Goal: Communication & Community: Answer question/provide support

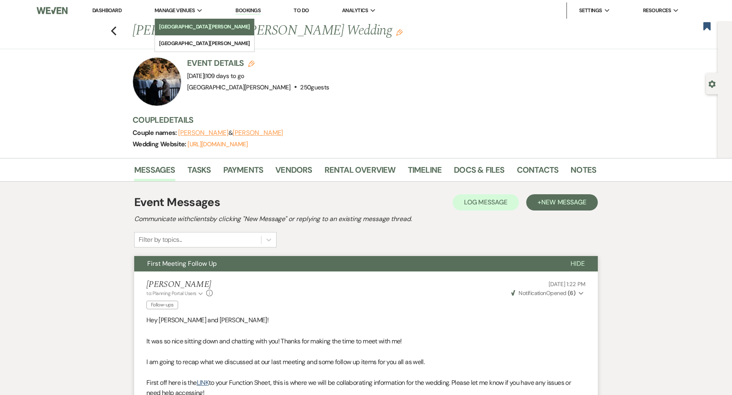
click at [175, 28] on li "[GEOGRAPHIC_DATA][PERSON_NAME]" at bounding box center [204, 27] width 91 height 8
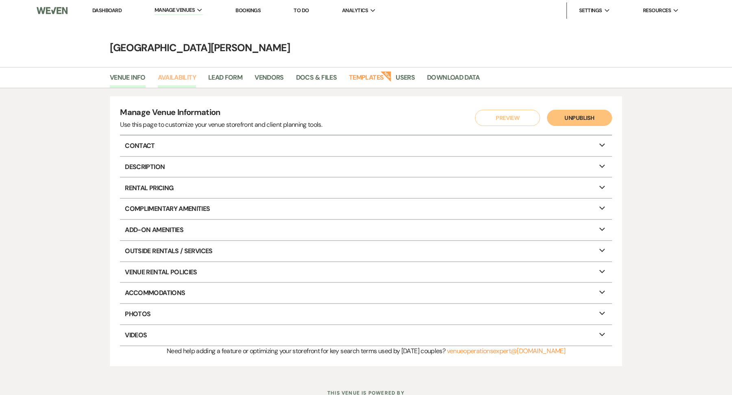
click at [183, 82] on link "Availability" at bounding box center [177, 79] width 38 height 15
select select "3"
select select "2026"
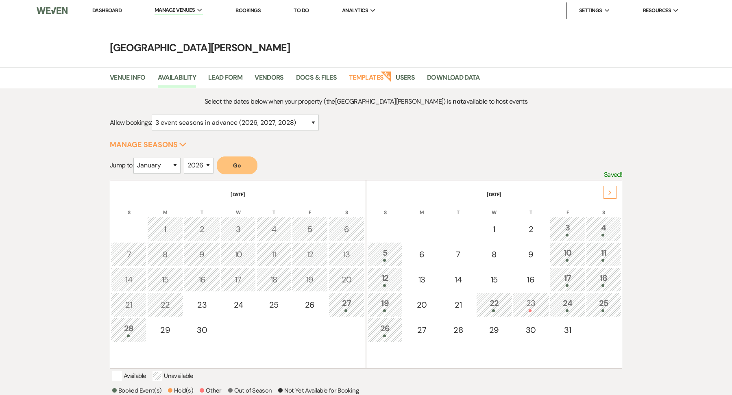
click at [241, 168] on button "Go" at bounding box center [237, 166] width 41 height 18
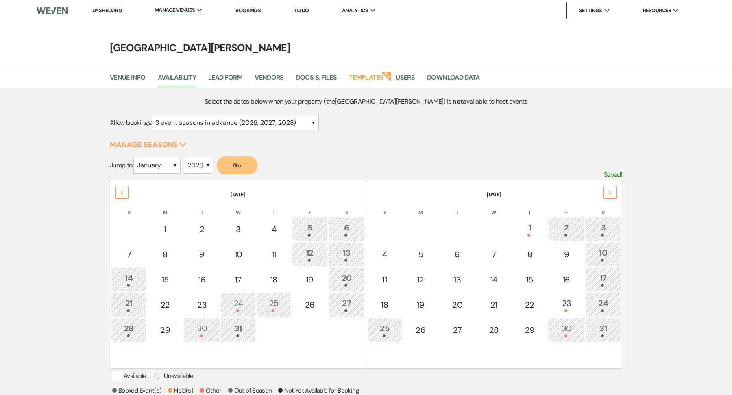
click at [575, 332] on div "30" at bounding box center [566, 329] width 27 height 15
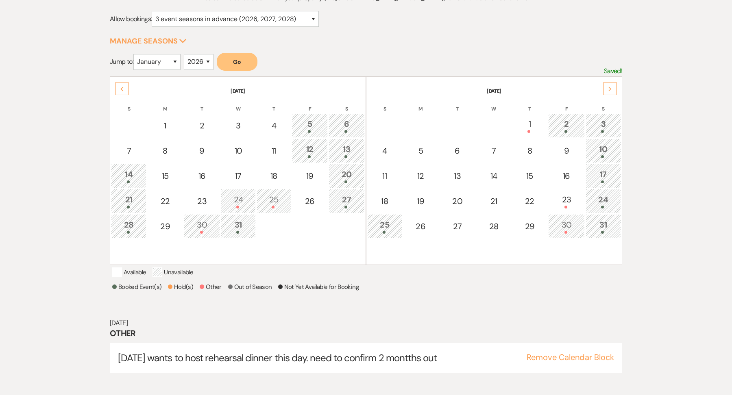
scroll to position [109, 0]
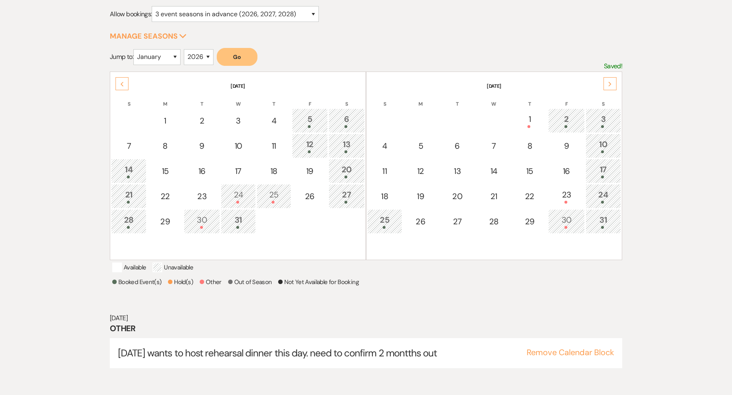
click at [609, 186] on td "24" at bounding box center [603, 196] width 35 height 24
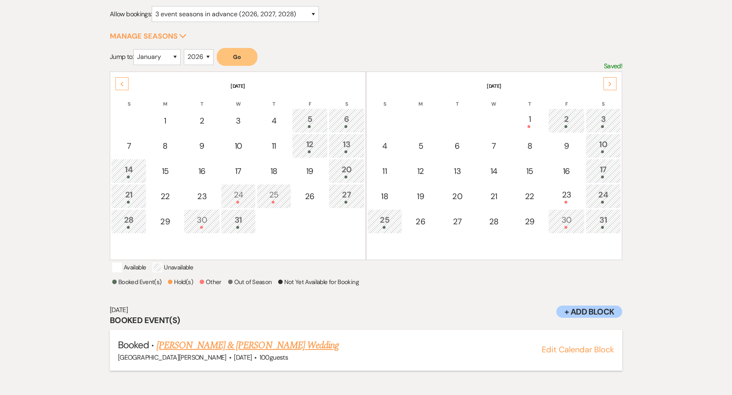
click at [312, 348] on link "[PERSON_NAME] & [PERSON_NAME] Wedding" at bounding box center [248, 345] width 182 height 15
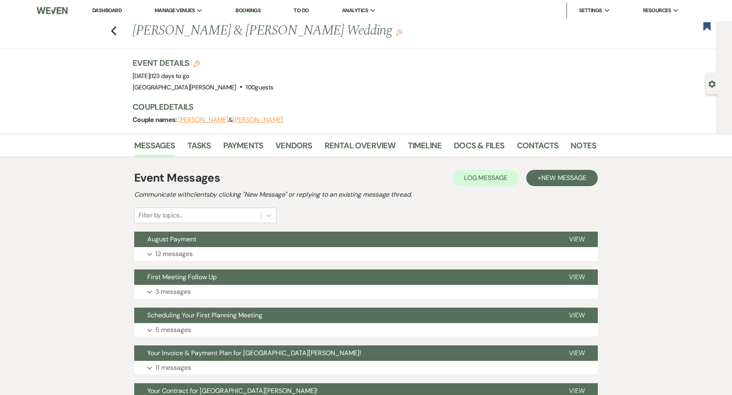
scroll to position [119, 0]
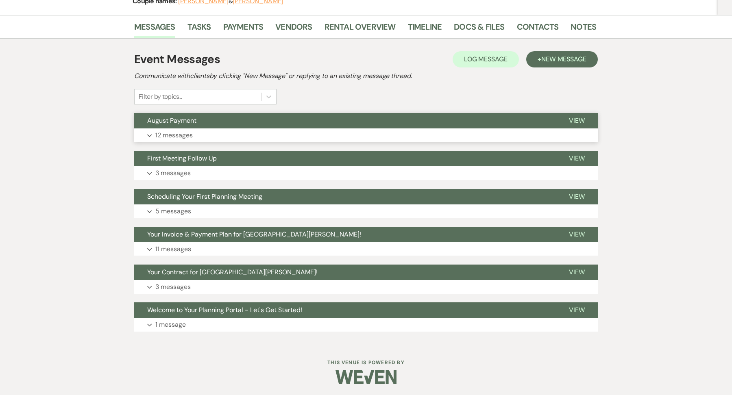
click at [212, 130] on button "Expand 12 messages" at bounding box center [366, 135] width 464 height 14
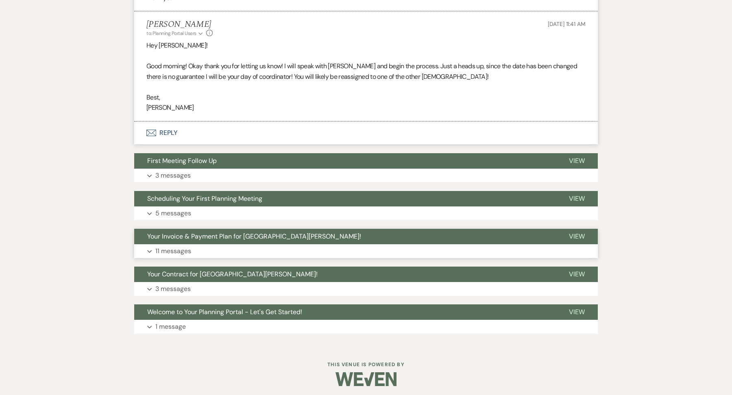
scroll to position [1536, 0]
click at [183, 163] on button "First Meeting Follow Up" at bounding box center [345, 160] width 422 height 15
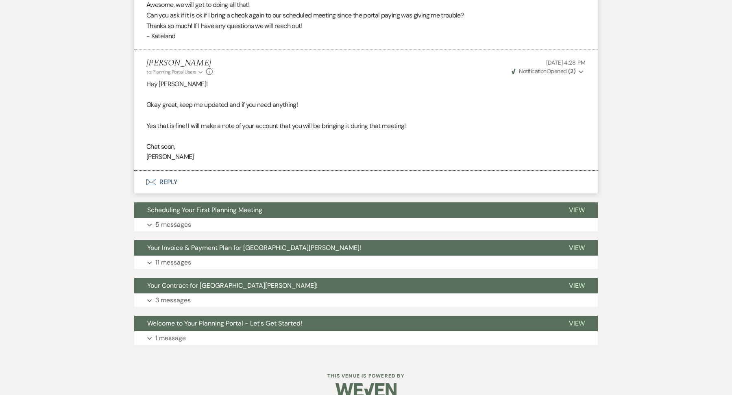
scroll to position [2186, 0]
click at [176, 218] on button "Expand 5 messages" at bounding box center [366, 225] width 464 height 14
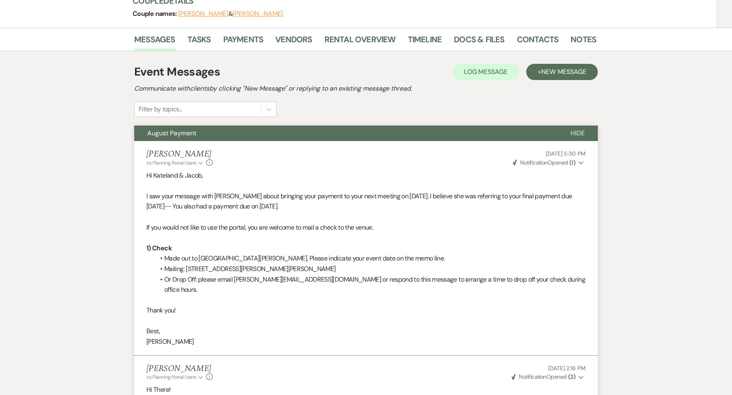
scroll to position [0, 0]
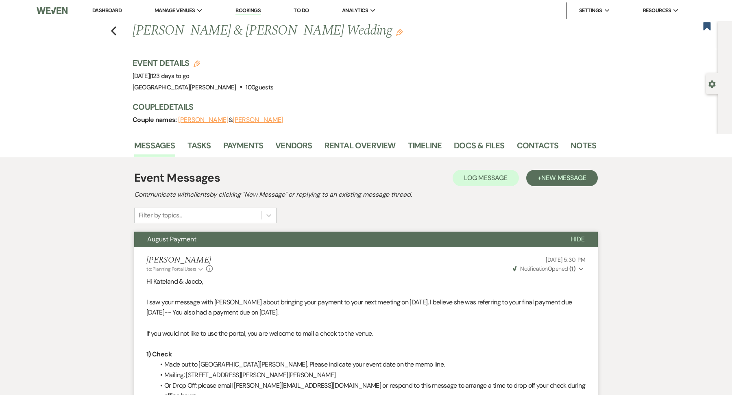
click at [366, 142] on link "Rental Overview" at bounding box center [359, 148] width 71 height 18
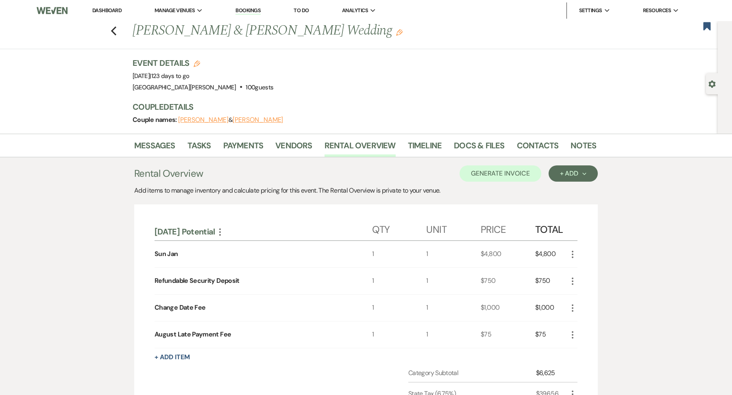
click at [714, 78] on div "Gear Settings" at bounding box center [713, 83] width 15 height 21
click at [711, 86] on use "button" at bounding box center [711, 84] width 7 height 7
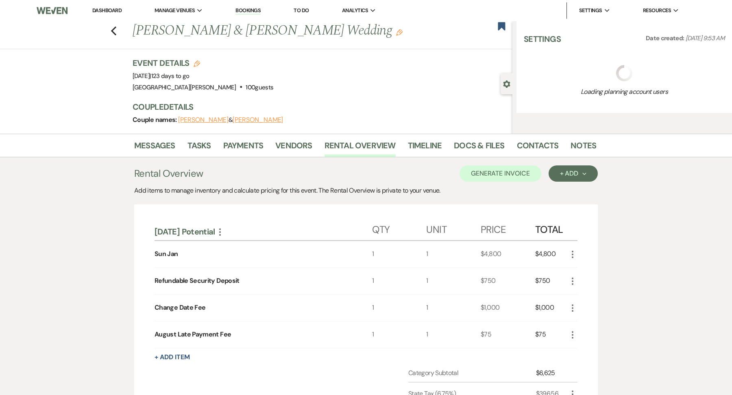
select select "2"
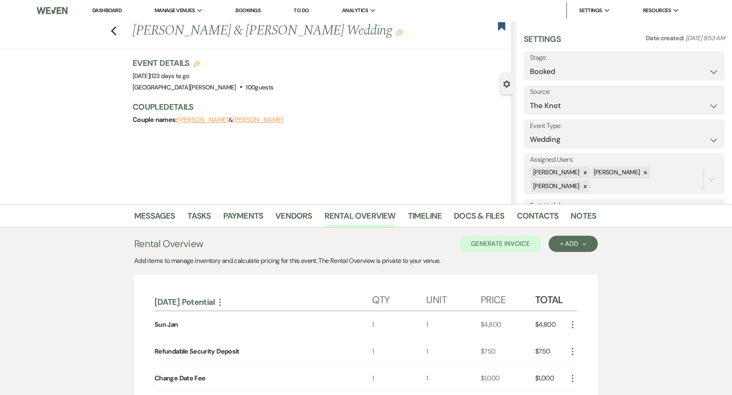
click at [194, 70] on div "Event Date: Saturday, January 24th, 2026 | 123 days to go" at bounding box center [203, 75] width 141 height 11
click at [200, 63] on h3 "Event Details Edit" at bounding box center [203, 62] width 141 height 11
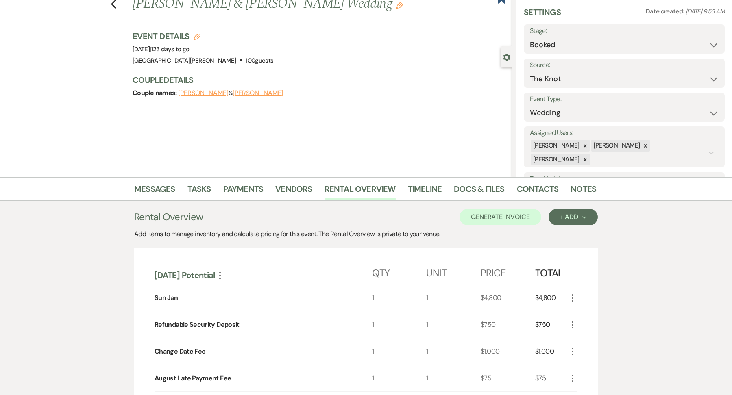
scroll to position [74, 0]
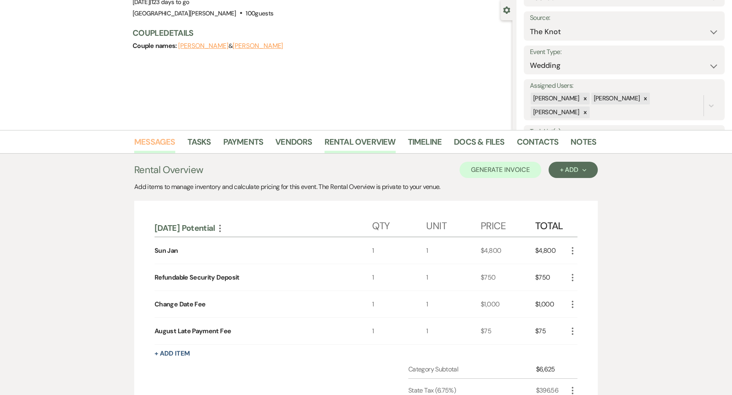
click at [158, 142] on link "Messages" at bounding box center [154, 144] width 41 height 18
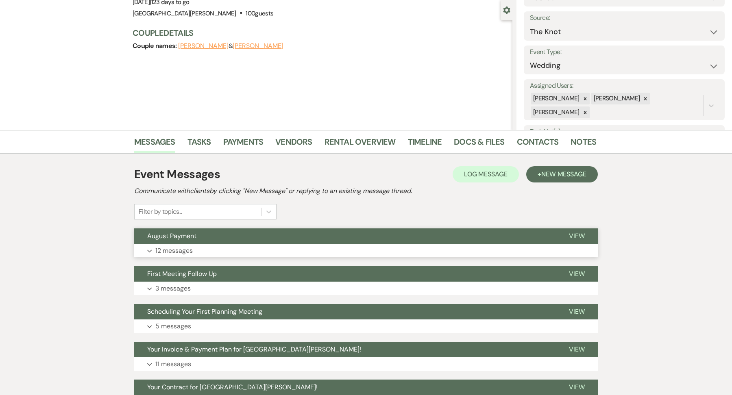
click at [226, 255] on button "Expand 12 messages" at bounding box center [366, 251] width 464 height 14
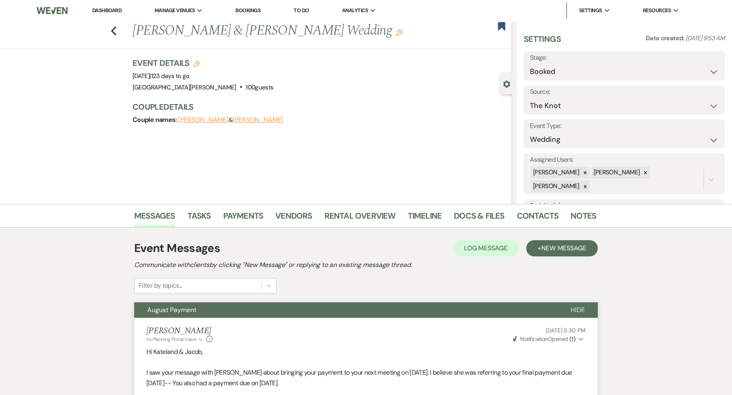
click at [194, 65] on icon "Edit" at bounding box center [197, 64] width 7 height 7
select select "822"
select select "false"
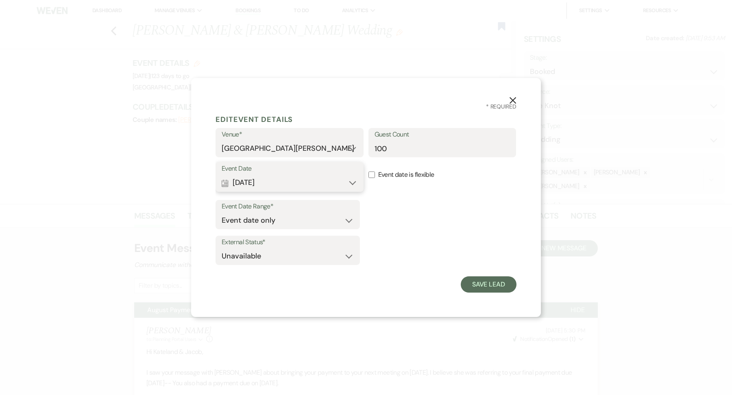
click at [338, 181] on button "Calendar Jan 24, 2026 Expand" at bounding box center [290, 183] width 136 height 16
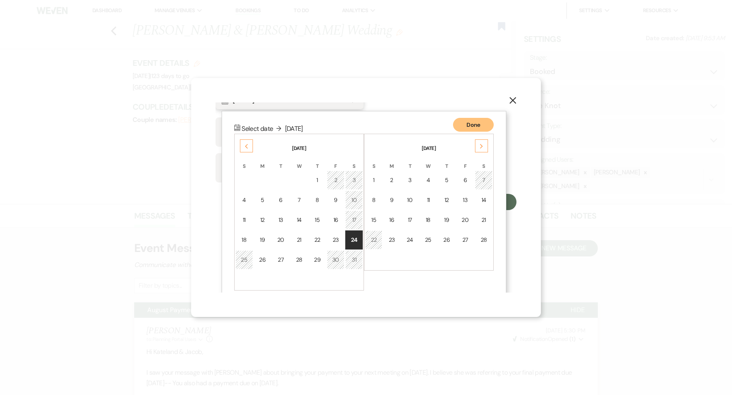
scroll to position [90, 0]
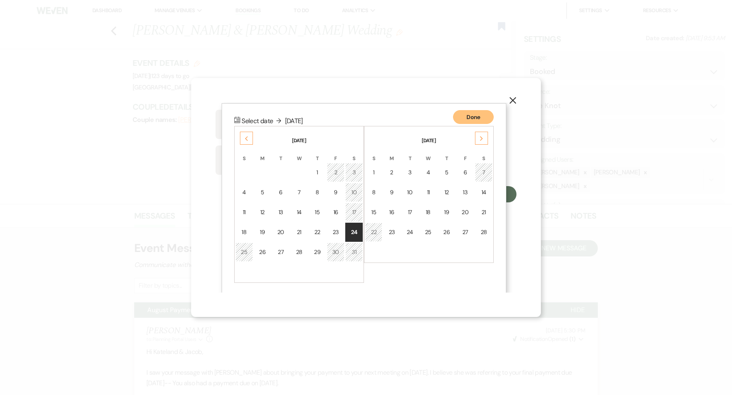
click at [477, 133] on div "Next" at bounding box center [481, 138] width 13 height 13
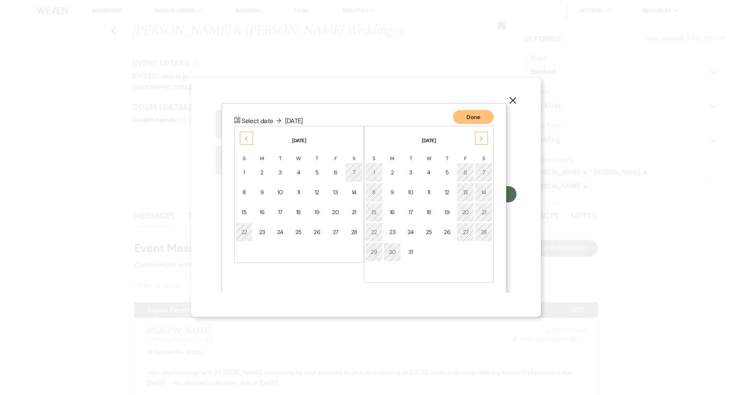
click at [477, 133] on div "Next" at bounding box center [481, 138] width 13 height 13
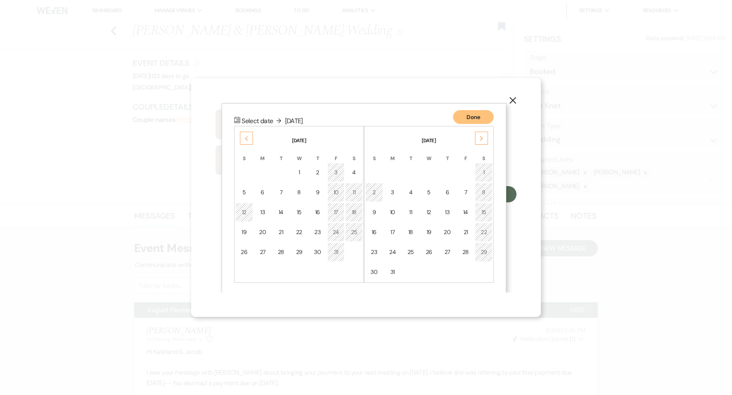
click at [477, 133] on div "Next" at bounding box center [481, 138] width 13 height 13
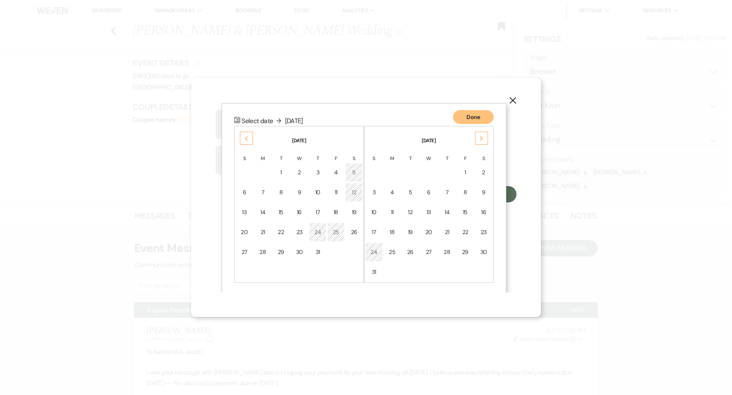
click at [477, 133] on div "Next" at bounding box center [481, 138] width 13 height 13
click at [239, 250] on td "24" at bounding box center [243, 252] width 17 height 19
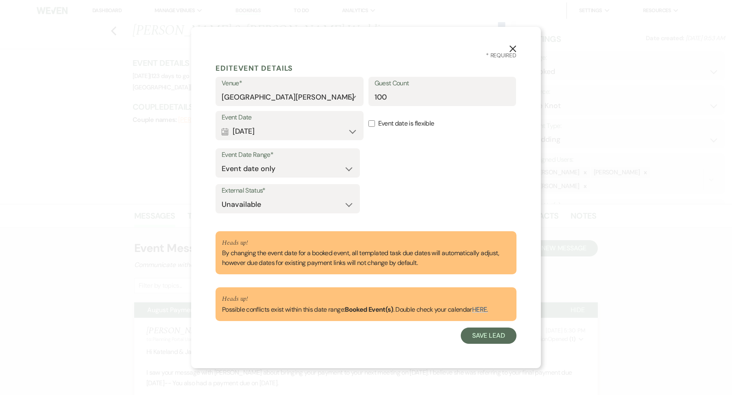
click at [514, 44] on button "X" at bounding box center [513, 48] width 12 height 14
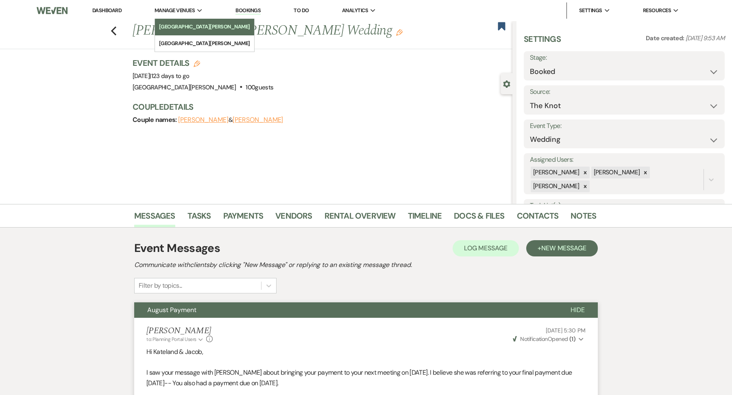
click at [187, 30] on li "[GEOGRAPHIC_DATA][PERSON_NAME]" at bounding box center [204, 27] width 91 height 8
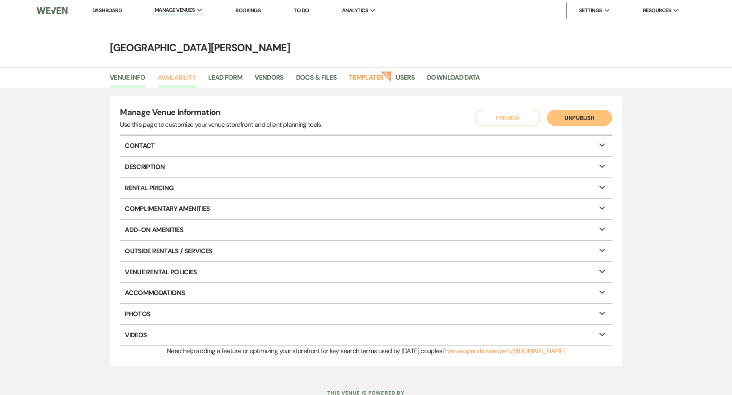
click at [165, 83] on link "Availability" at bounding box center [177, 79] width 38 height 15
select select "3"
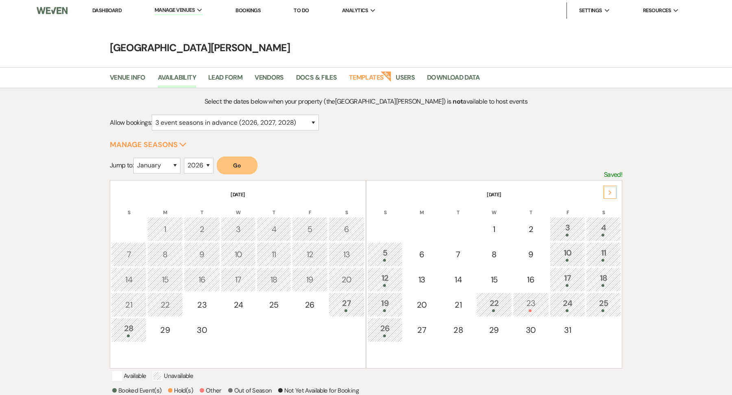
click at [174, 155] on div "Select the dates below when your property (the Stone Valley Meadows ) is not av…" at bounding box center [366, 277] width 512 height 363
click at [243, 166] on button "Go" at bounding box center [237, 166] width 41 height 18
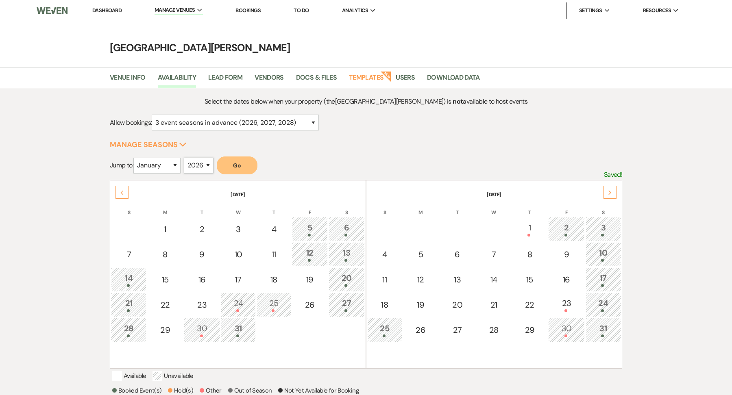
click at [197, 166] on select "2025 2026 2027 2028 2029" at bounding box center [199, 166] width 30 height 16
select select "2027"
click at [185, 158] on select "2025 2026 2027 2028 2029" at bounding box center [199, 166] width 30 height 16
click at [237, 162] on button "Go" at bounding box center [237, 166] width 41 height 18
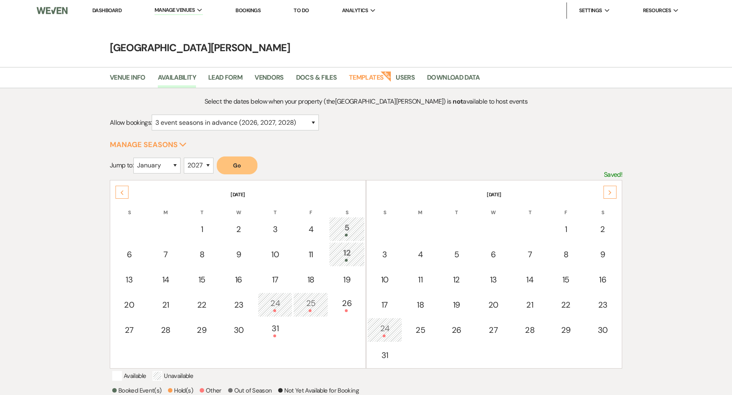
click at [386, 323] on div "24" at bounding box center [385, 329] width 26 height 15
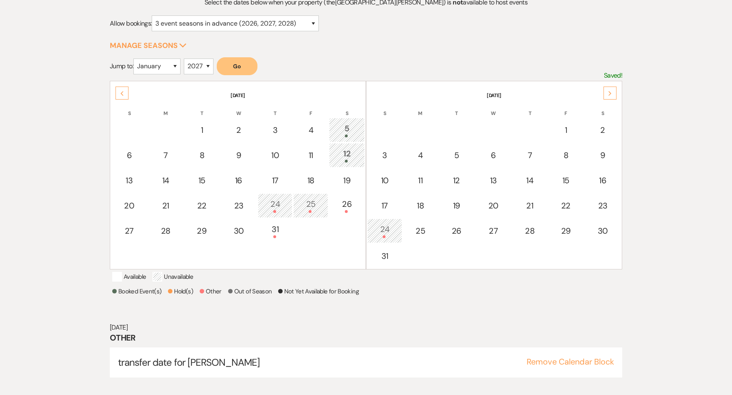
scroll to position [109, 0]
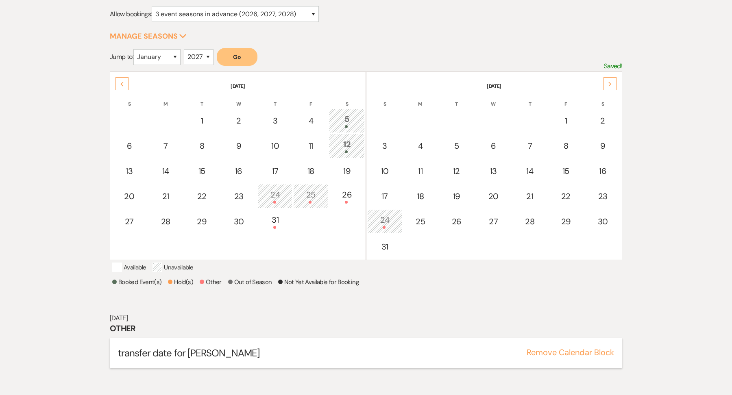
click at [553, 356] on button "Remove Calendar Block" at bounding box center [570, 352] width 87 height 8
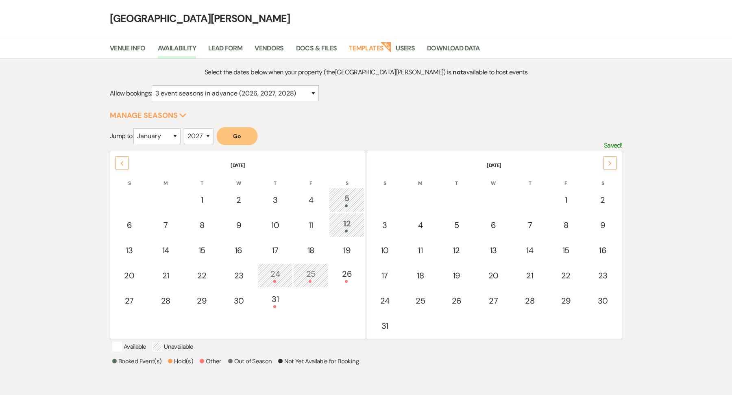
scroll to position [0, 0]
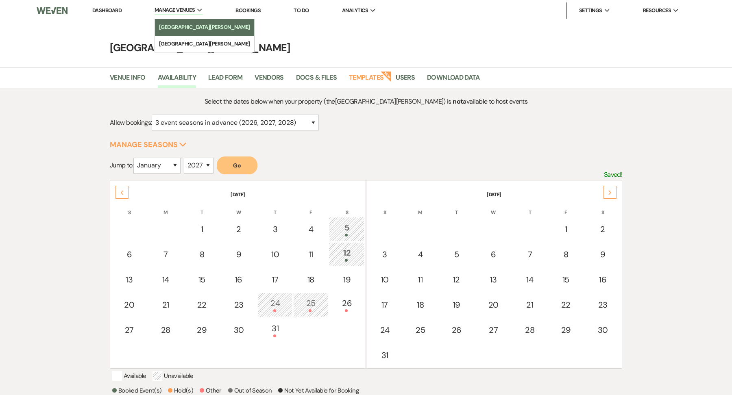
click at [180, 27] on li "[GEOGRAPHIC_DATA][PERSON_NAME]" at bounding box center [204, 27] width 91 height 8
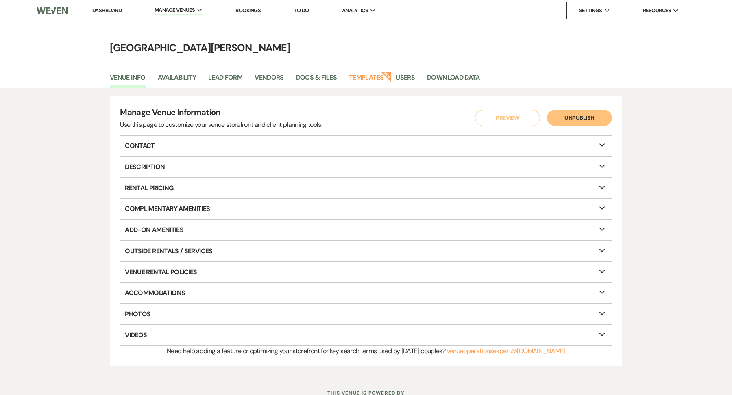
click at [157, 78] on li "Venue Info" at bounding box center [134, 79] width 48 height 17
click at [171, 76] on link "Availability" at bounding box center [177, 79] width 38 height 15
select select "3"
select select "2026"
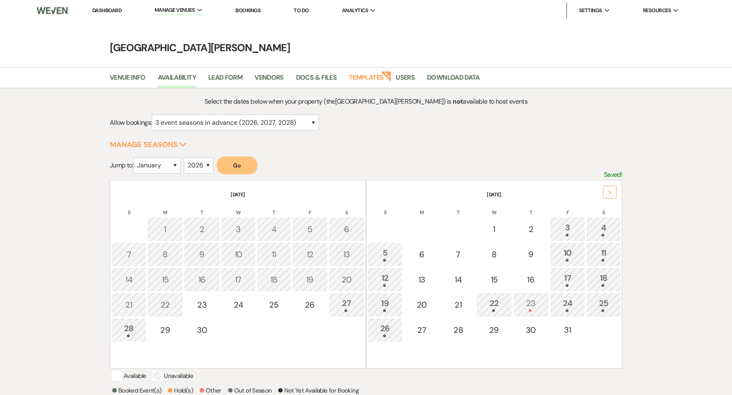
click at [228, 166] on button "Go" at bounding box center [237, 166] width 41 height 18
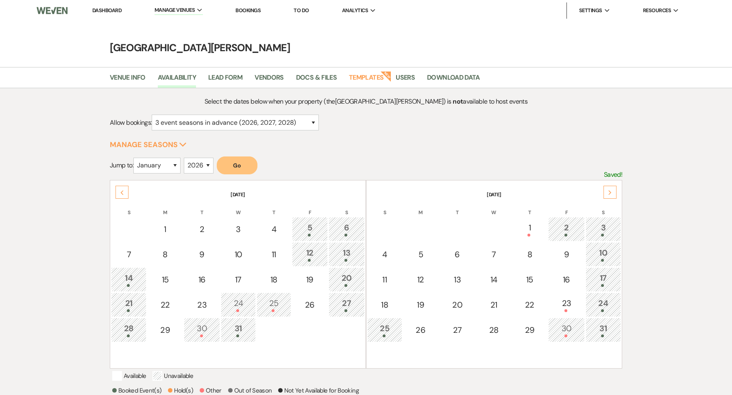
click at [597, 310] on div at bounding box center [603, 310] width 26 height 3
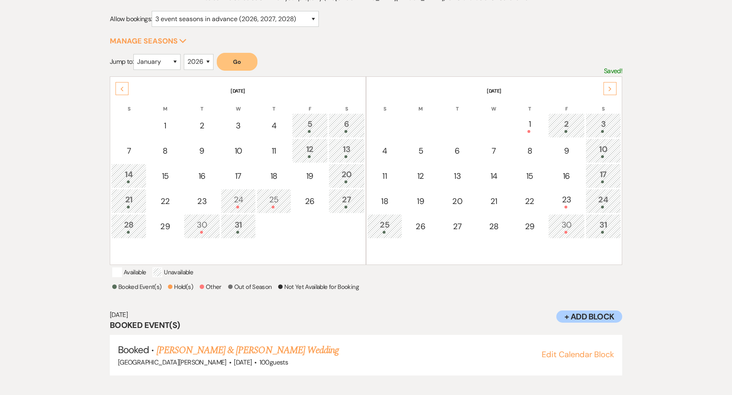
scroll to position [109, 0]
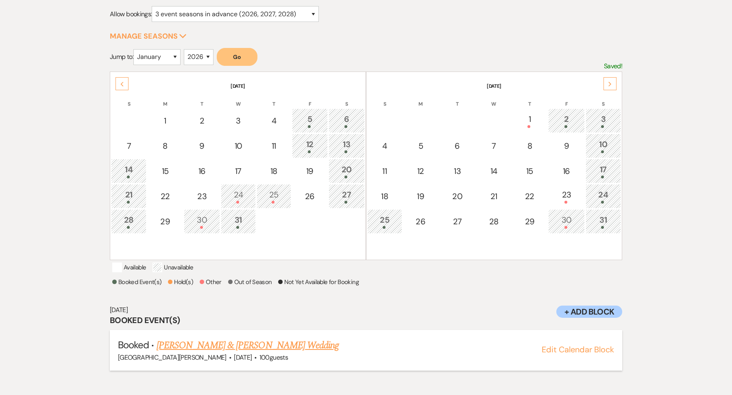
click at [237, 348] on link "[PERSON_NAME] & [PERSON_NAME] Wedding" at bounding box center [248, 345] width 182 height 15
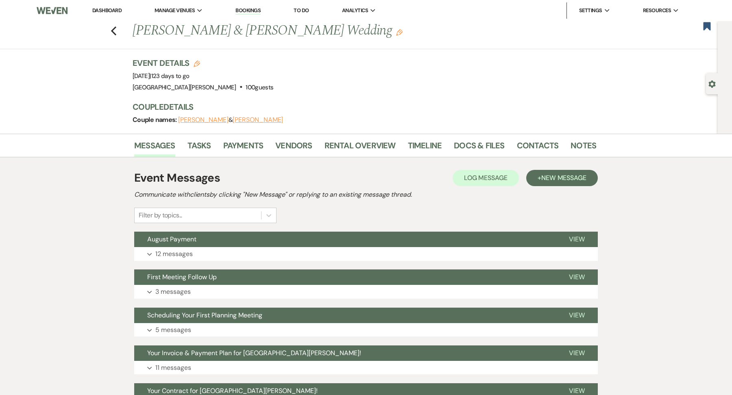
click at [197, 66] on icon "Edit" at bounding box center [197, 64] width 7 height 7
select select "822"
select select "false"
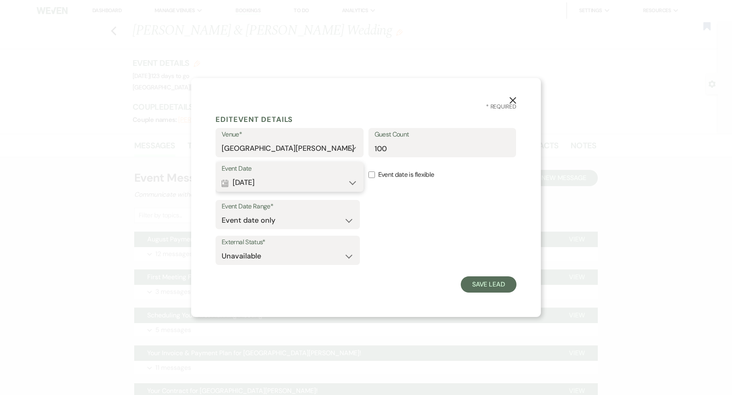
click at [285, 176] on button "Calendar [DATE] Expand" at bounding box center [290, 183] width 136 height 16
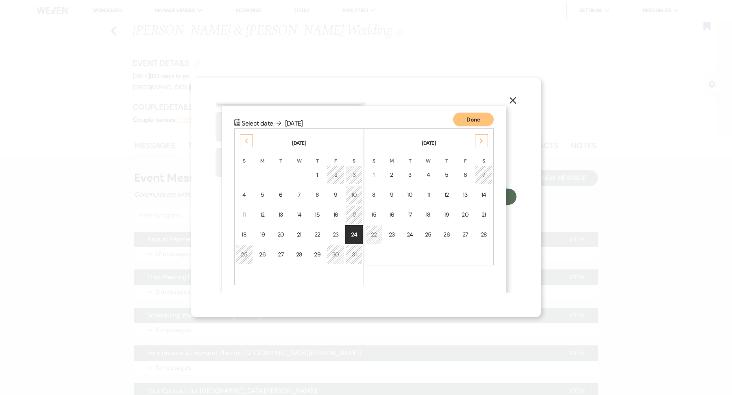
scroll to position [90, 0]
click at [485, 139] on div "Next" at bounding box center [481, 138] width 13 height 13
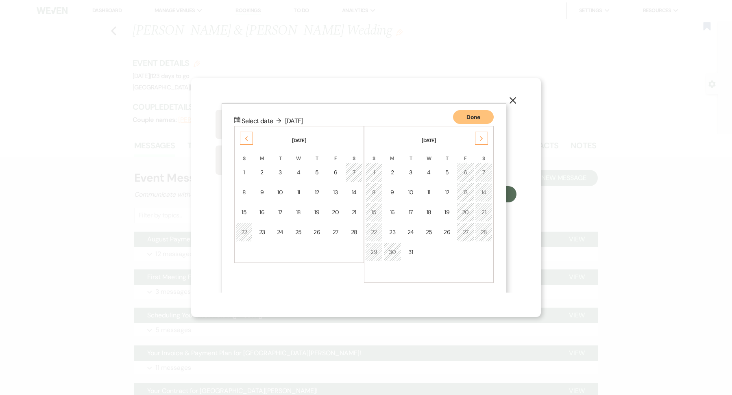
click at [485, 139] on div "Next" at bounding box center [481, 138] width 13 height 13
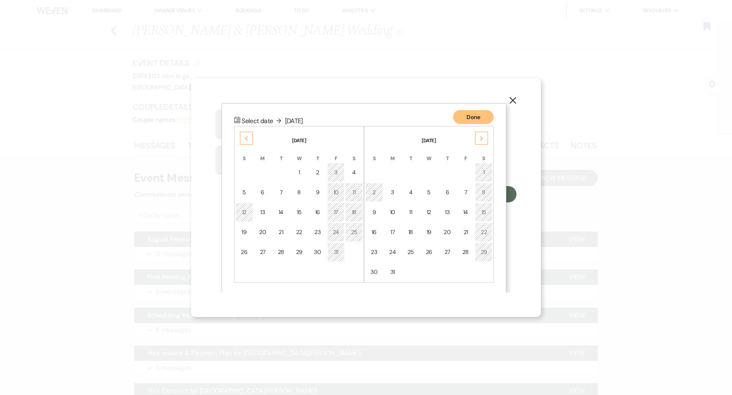
click at [485, 139] on div "Next" at bounding box center [481, 138] width 13 height 13
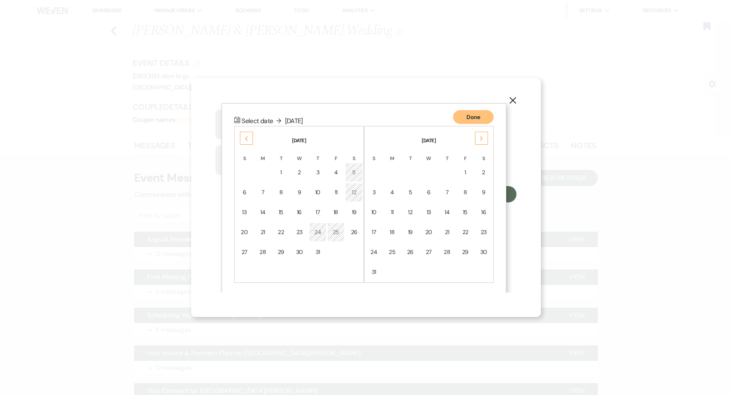
click at [485, 139] on div "Next" at bounding box center [481, 138] width 13 height 13
click at [247, 249] on div "24" at bounding box center [244, 252] width 7 height 9
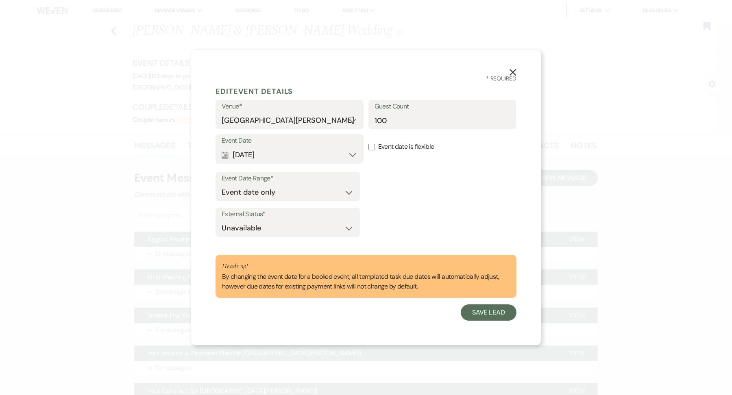
scroll to position [0, 0]
click at [485, 311] on button "Save Lead" at bounding box center [489, 313] width 56 height 16
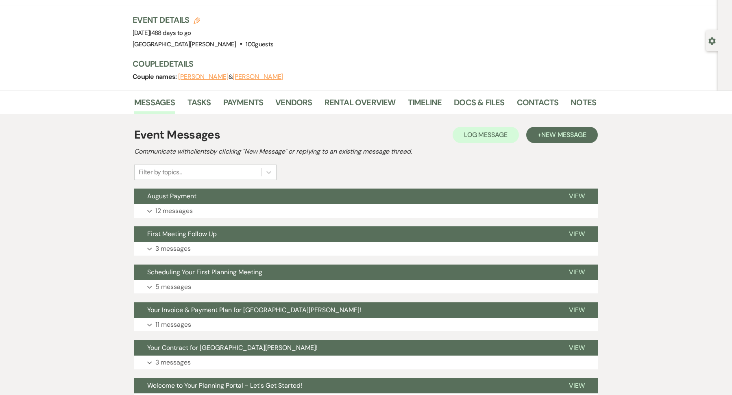
scroll to position [44, 0]
click at [386, 102] on link "Rental Overview" at bounding box center [359, 105] width 71 height 18
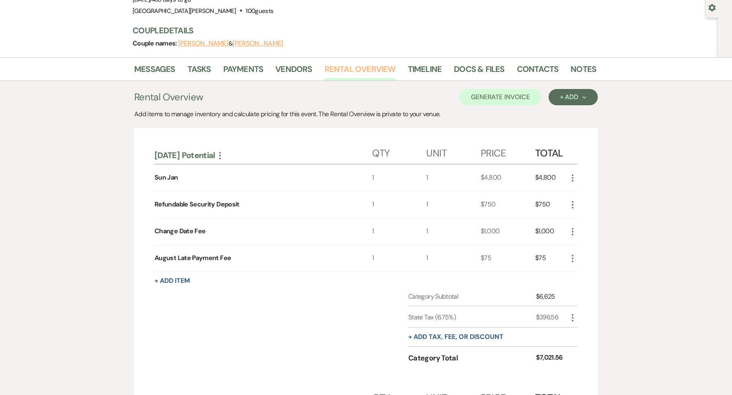
scroll to position [61, 0]
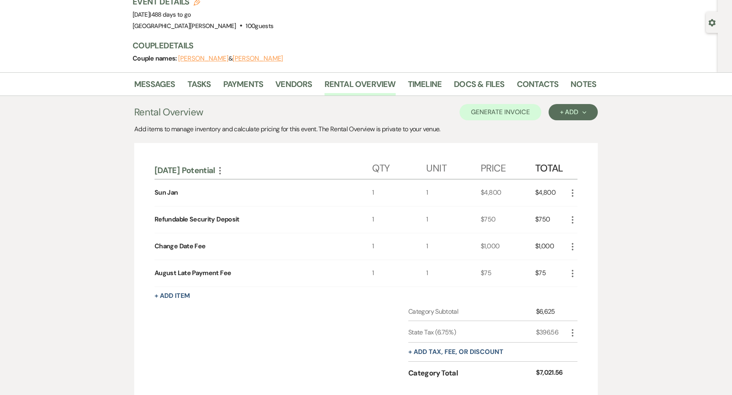
click at [225, 169] on icon "More" at bounding box center [220, 171] width 10 height 10
click at [253, 196] on button "Pencil Edit Category Name" at bounding box center [256, 198] width 82 height 13
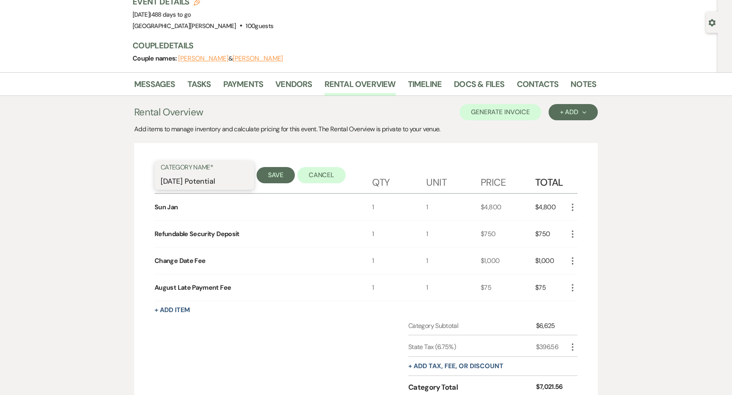
drag, startPoint x: 229, startPoint y: 181, endPoint x: 196, endPoint y: 184, distance: 33.1
click at [196, 184] on input "Jan 2027 Potential" at bounding box center [204, 181] width 87 height 16
type input "Jan 2027-New Date"
click at [261, 173] on button "Save" at bounding box center [276, 175] width 38 height 16
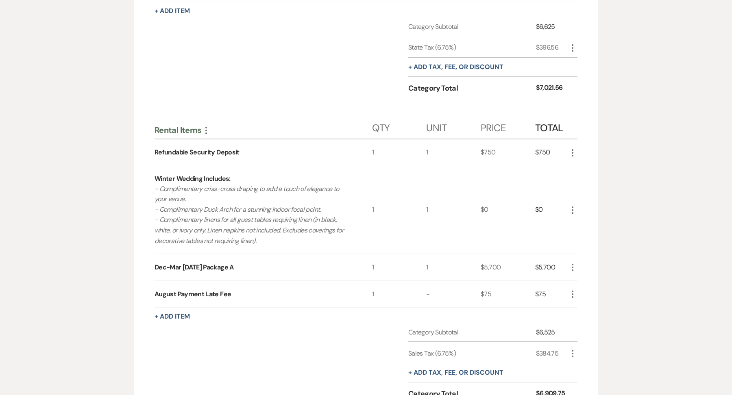
scroll to position [348, 0]
click at [207, 128] on icon "More" at bounding box center [206, 129] width 10 height 10
click at [228, 151] on button "Pencil Edit Category Name" at bounding box center [242, 157] width 82 height 13
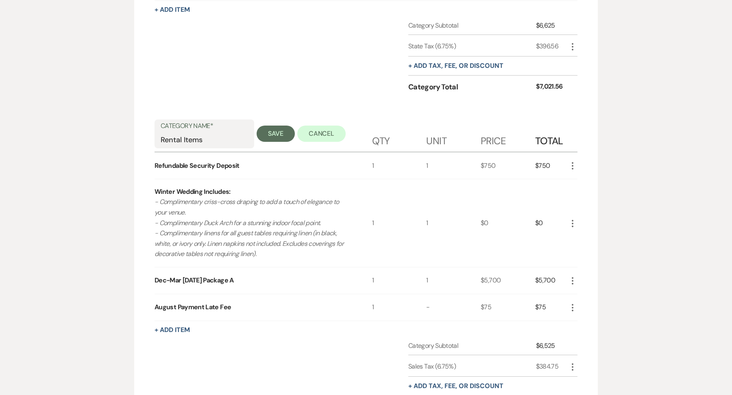
click at [210, 147] on div "Category Name* Rental Items Save Cancel" at bounding box center [264, 132] width 218 height 39
click at [213, 139] on input "Rental Items" at bounding box center [204, 140] width 87 height 16
type input "Rental Items-Old Jan 2026 Date"
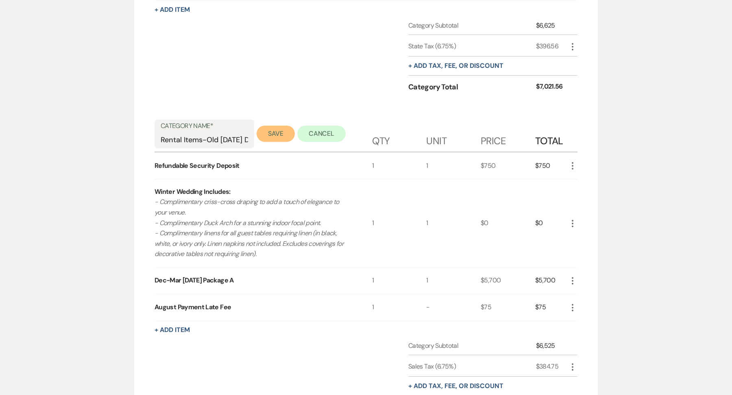
click at [268, 137] on button "Save" at bounding box center [276, 134] width 38 height 16
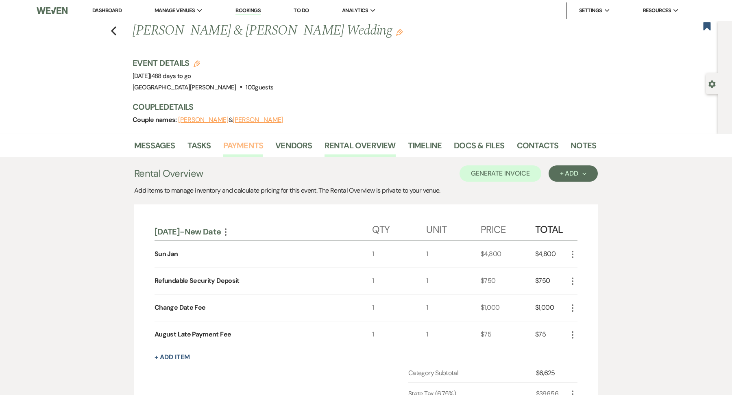
click at [235, 146] on link "Payments" at bounding box center [243, 148] width 40 height 18
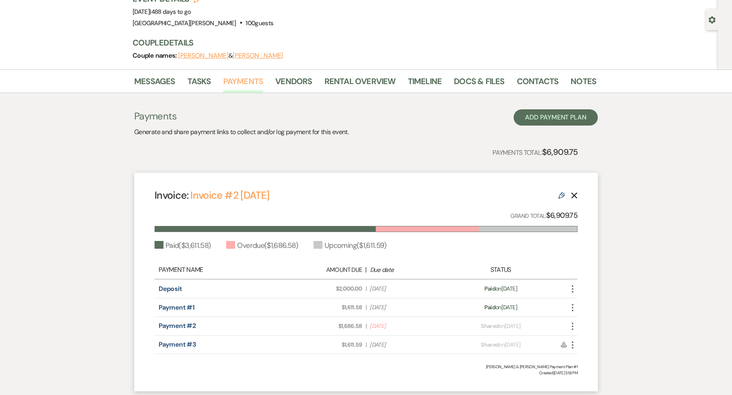
scroll to position [66, 0]
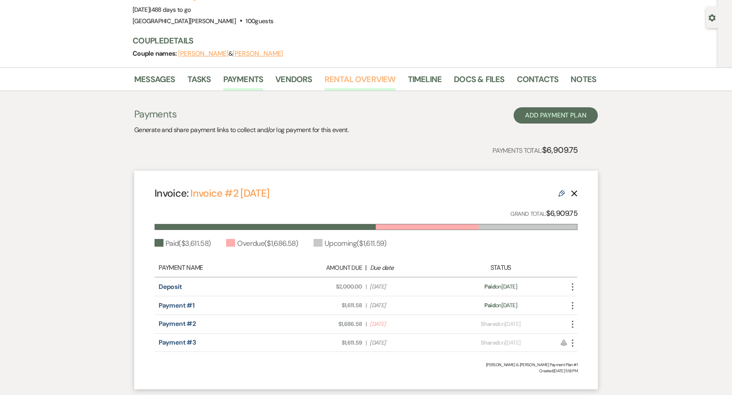
click at [370, 88] on link "Rental Overview" at bounding box center [359, 82] width 71 height 18
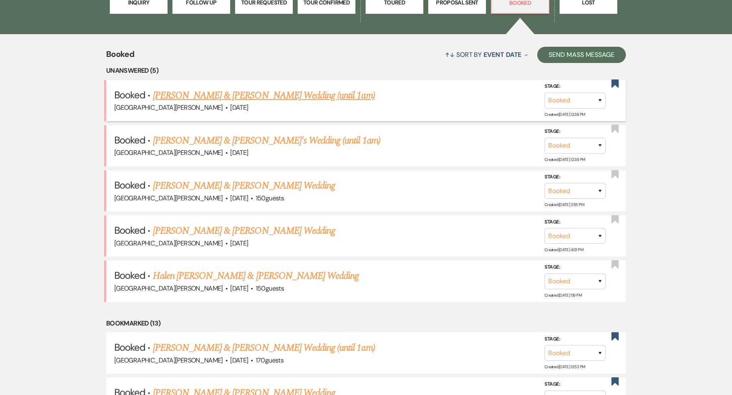
scroll to position [288, 0]
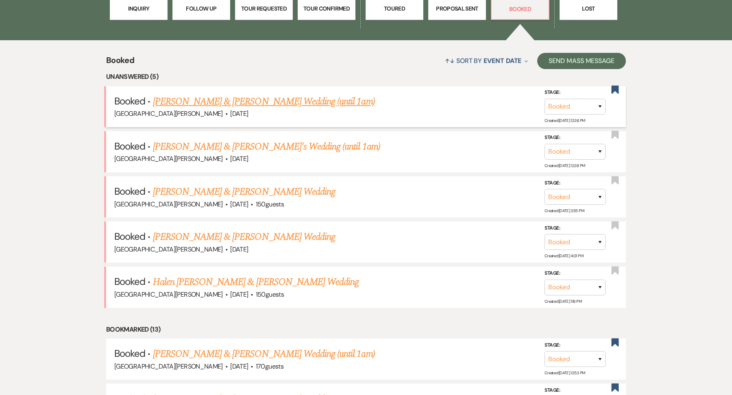
click at [241, 99] on link "[PERSON_NAME] & [PERSON_NAME] Wedding (until 1am)" at bounding box center [264, 101] width 222 height 15
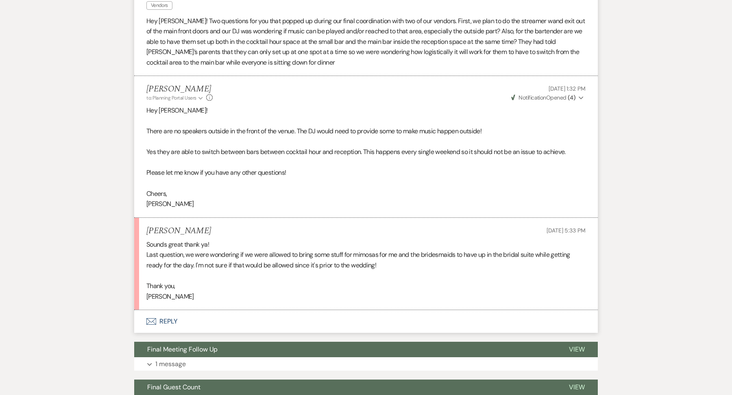
scroll to position [421, 0]
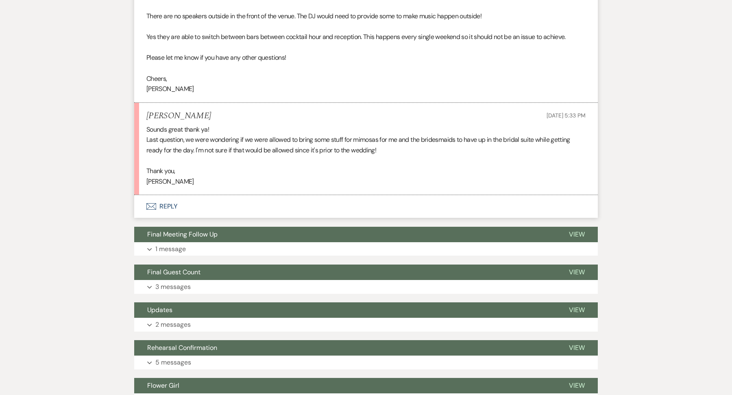
click at [170, 211] on button "Envelope Reply" at bounding box center [366, 206] width 464 height 23
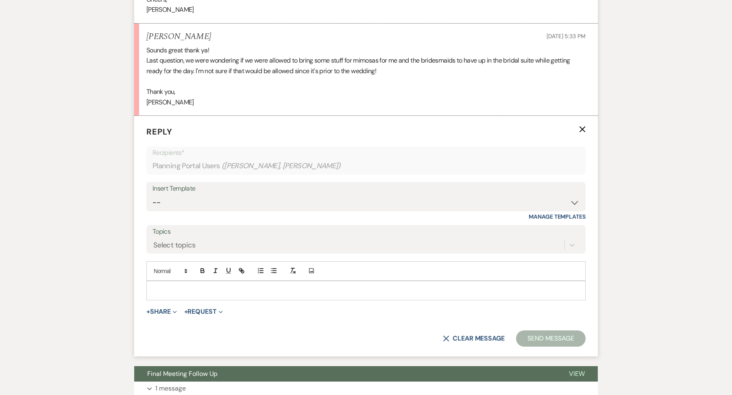
scroll to position [501, 0]
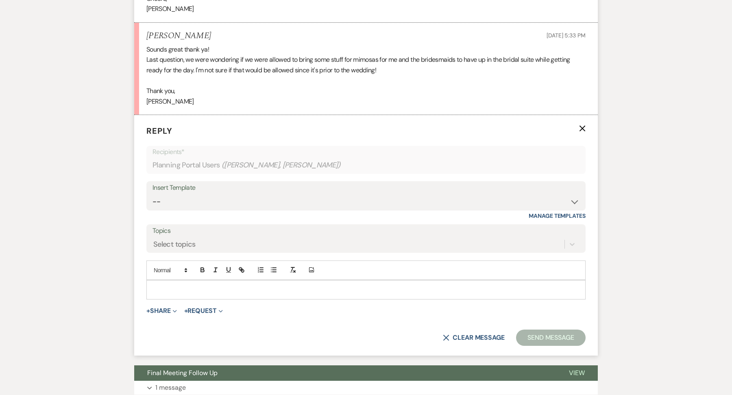
click at [163, 285] on p at bounding box center [366, 289] width 426 height 9
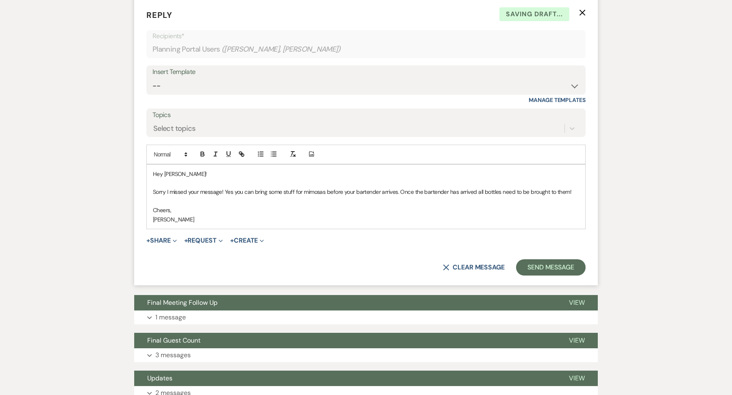
scroll to position [646, 0]
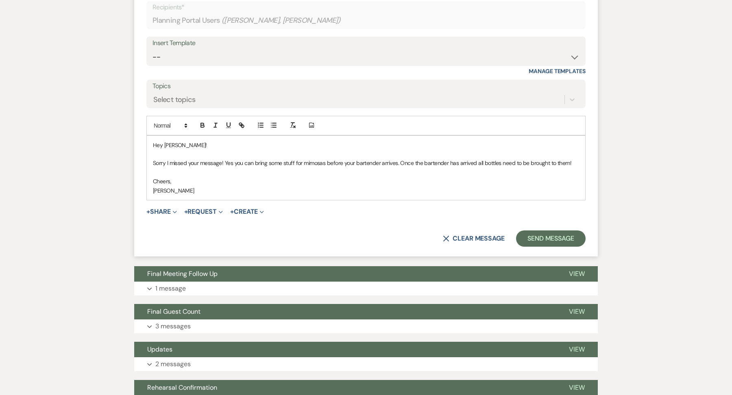
click at [560, 225] on form "Reply X Saving draft... Recipients* Planning Portal Users ( [PERSON_NAME], [PER…" at bounding box center [366, 113] width 464 height 286
click at [556, 237] on button "Send Message" at bounding box center [551, 239] width 70 height 16
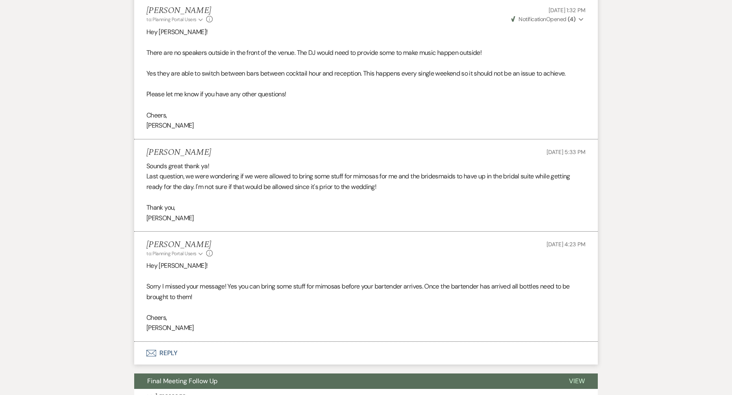
scroll to position [834, 0]
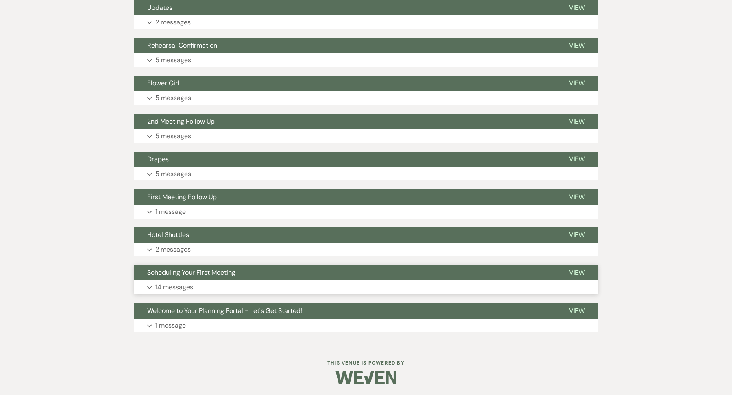
click at [187, 282] on p "14 messages" at bounding box center [174, 287] width 38 height 11
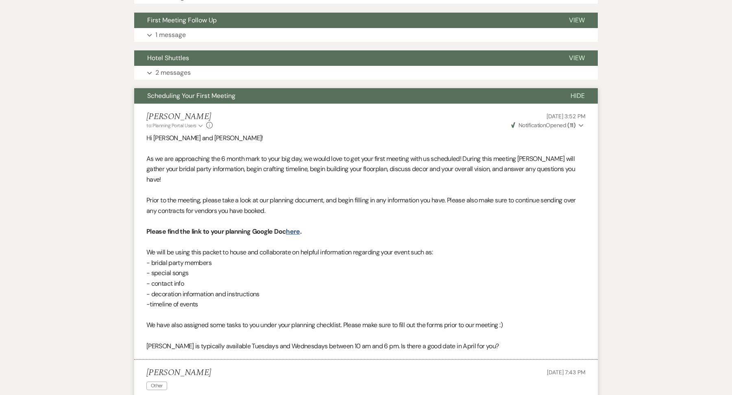
scroll to position [1054, 0]
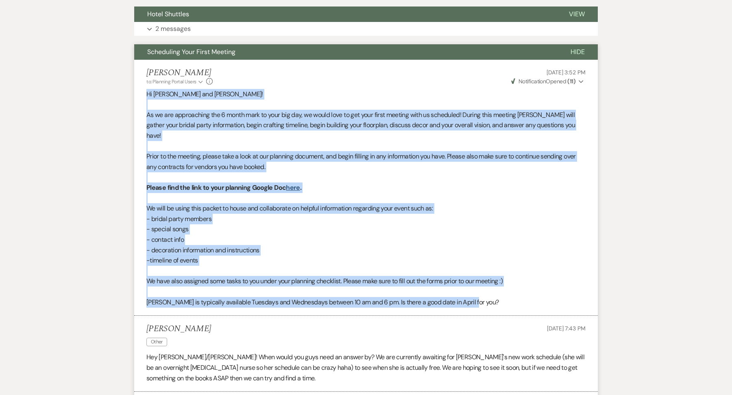
drag, startPoint x: 474, startPoint y: 292, endPoint x: 152, endPoint y: 86, distance: 382.2
click at [152, 86] on li "[PERSON_NAME] to: Planning Portal Users Expand Info [DATE] 3:52 PM Weven Check …" at bounding box center [366, 188] width 464 height 256
copy div "Hi [PERSON_NAME] and [PERSON_NAME]! As we are approaching the 6 month mark to y…"
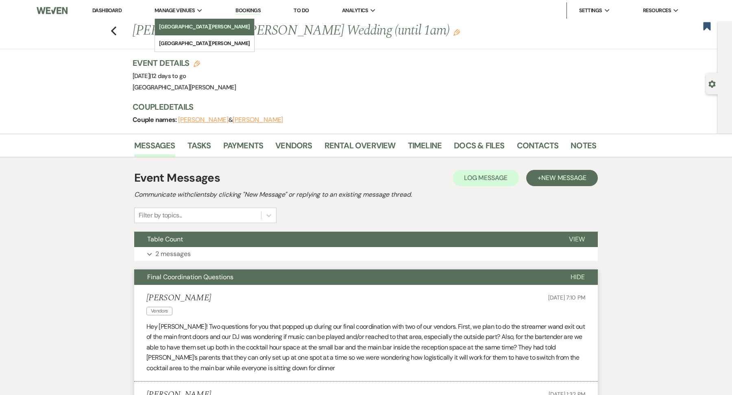
click at [179, 22] on link "[GEOGRAPHIC_DATA][PERSON_NAME]" at bounding box center [204, 27] width 99 height 16
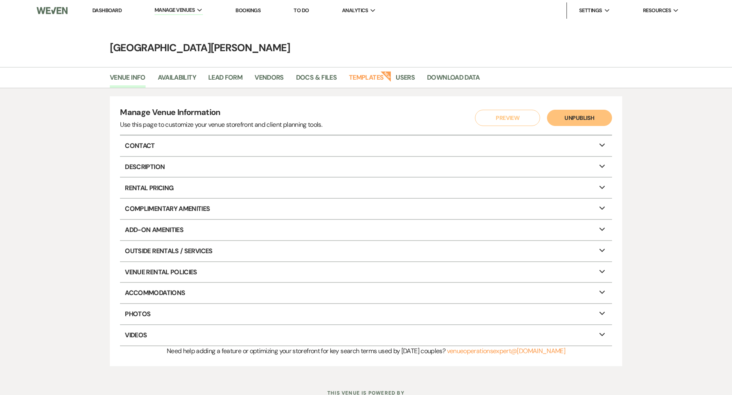
click at [98, 6] on li "Dashboard" at bounding box center [106, 10] width 37 height 16
click at [100, 12] on link "Dashboard" at bounding box center [106, 10] width 29 height 7
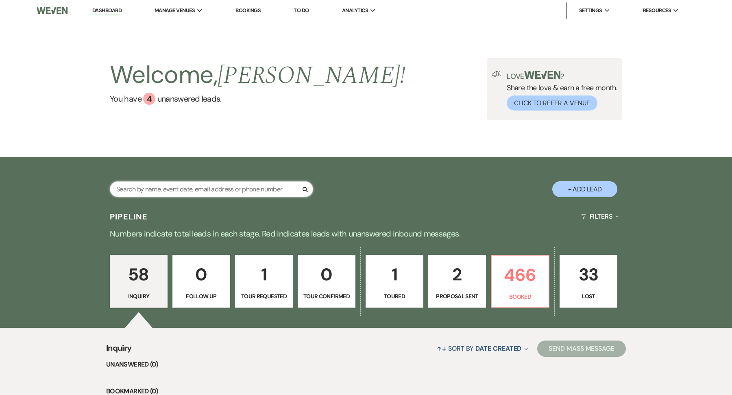
click at [179, 187] on input "text" at bounding box center [211, 189] width 203 height 16
type input "worthoff"
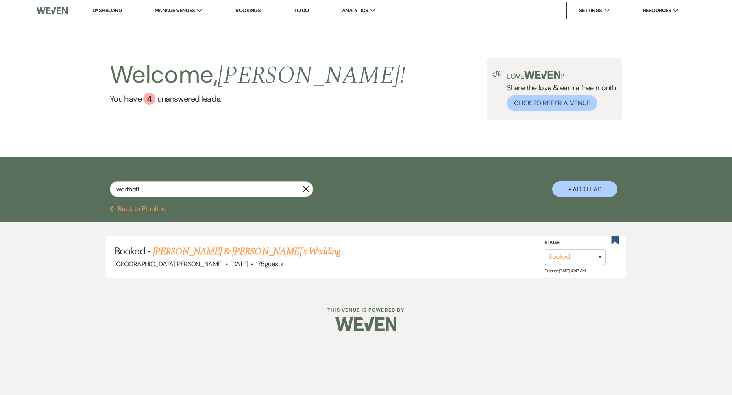
click at [242, 251] on link "[PERSON_NAME] & [PERSON_NAME]'s Wedding" at bounding box center [247, 251] width 188 height 15
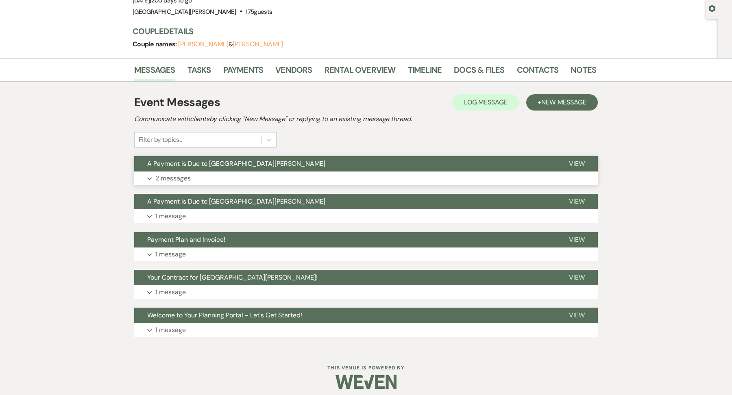
scroll to position [77, 0]
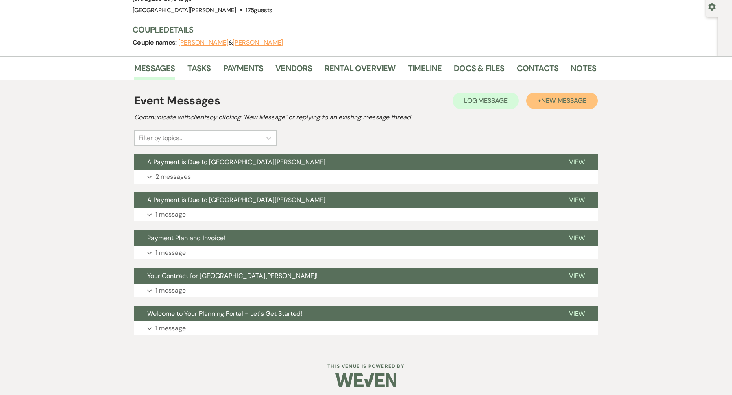
click at [569, 93] on button "+ New Message" at bounding box center [562, 101] width 72 height 16
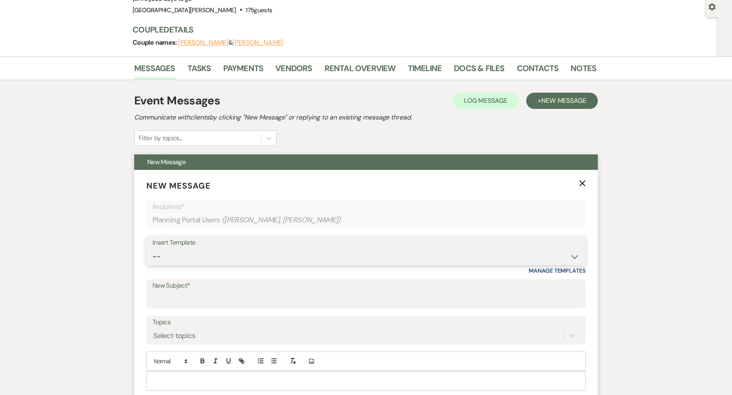
click at [216, 251] on select "-- SVM Initial Inquiry Response SVM Planning Portal Introduction and Booking Pa…" at bounding box center [365, 257] width 427 height 16
select select "5044"
click at [152, 249] on select "-- SVM Initial Inquiry Response SVM Planning Portal Introduction and Booking Pa…" at bounding box center [365, 257] width 427 height 16
type input "Before our first venue meeting!"
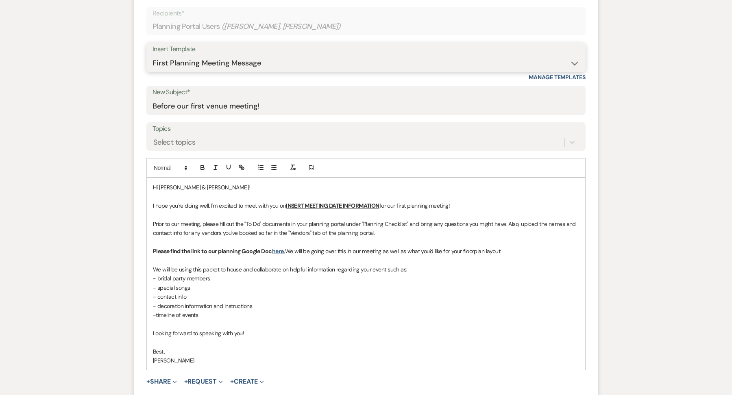
scroll to position [265, 0]
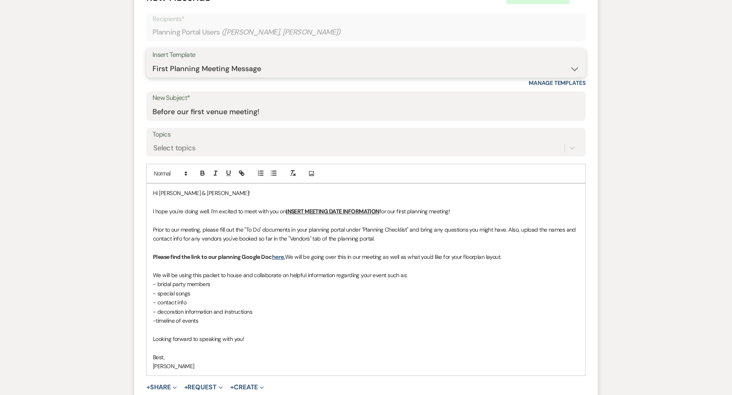
click at [247, 63] on select "-- SVM Initial Inquiry Response SVM Planning Portal Introduction and Booking Pa…" at bounding box center [365, 69] width 427 height 16
select select "5298"
click at [152, 61] on select "-- SVM Initial Inquiry Response SVM Planning Portal Introduction and Booking Pa…" at bounding box center [365, 69] width 427 height 16
type input "Scheduling Your First Planning Meeting"
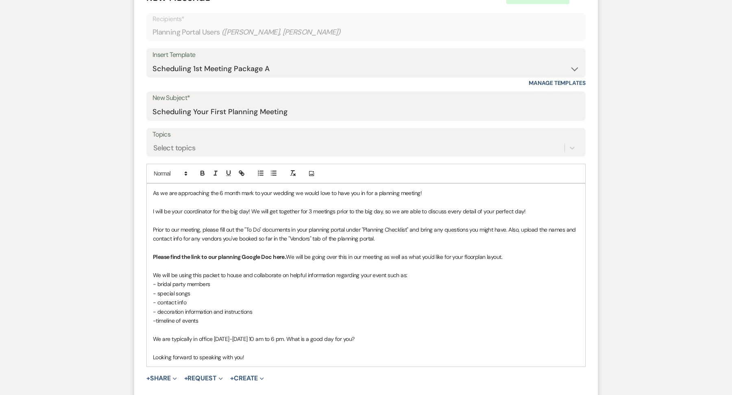
click at [235, 338] on p "We are typically in office [DATE]-[DATE] 10 am to 6 pm. What is a good day for …" at bounding box center [366, 339] width 426 height 9
click at [253, 338] on p "We are typically in office [DATE]-[DATE] 10 am to 6 pm. What is a good day for …" at bounding box center [366, 339] width 426 height 9
click at [161, 335] on p "We are typically in office [DATE]10 am to 6 pm. What is a good day for you?" at bounding box center [366, 339] width 426 height 9
click at [229, 339] on p "I am typically in office [DATE]10 am to 6 pm. What is a good day for you?" at bounding box center [366, 339] width 426 height 9
click at [380, 344] on p at bounding box center [366, 348] width 426 height 9
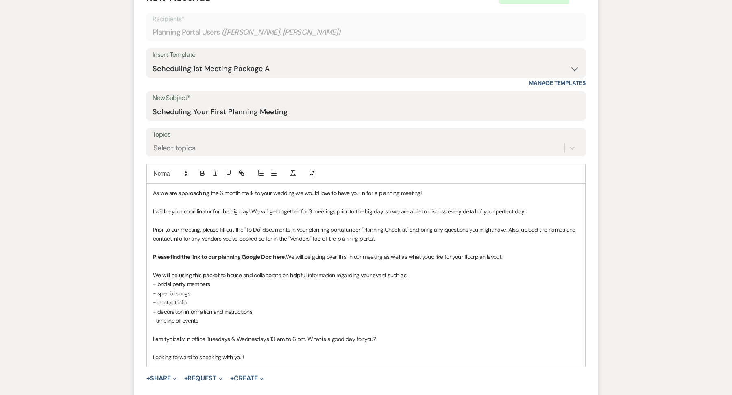
click at [374, 337] on p "I am typically in office Tuesdays & Wednesdays 10 am to 6 pm. What is a good da…" at bounding box center [366, 339] width 426 height 9
drag, startPoint x: 307, startPoint y: 336, endPoint x: 328, endPoint y: 360, distance: 31.9
click at [309, 338] on p "I am typically in office Tuesdays & Wednesdays 10 am to 6 pm. What is a good da…" at bounding box center [366, 339] width 426 height 9
click at [305, 336] on p "I am typically in office Tuesdays & Wednesdays 10 am to 6 pm. What is a good da…" at bounding box center [366, 339] width 426 height 9
click at [294, 338] on p "I am typically in office Tuesdays & Wednesdays 10 am to 6 pm. With my last What…" at bounding box center [366, 339] width 426 height 9
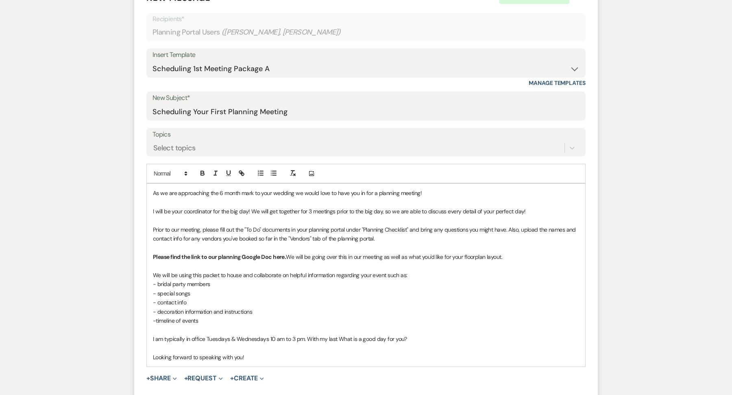
click at [335, 340] on p "I am typically in office Tuesdays & Wednesdays 10 am to 3 pm. With my last What…" at bounding box center [366, 339] width 426 height 9
click at [479, 341] on p "I am typically in office Tuesdays & Wednesdays 10 am to 3 pm. With my last meet…" at bounding box center [366, 339] width 426 height 9
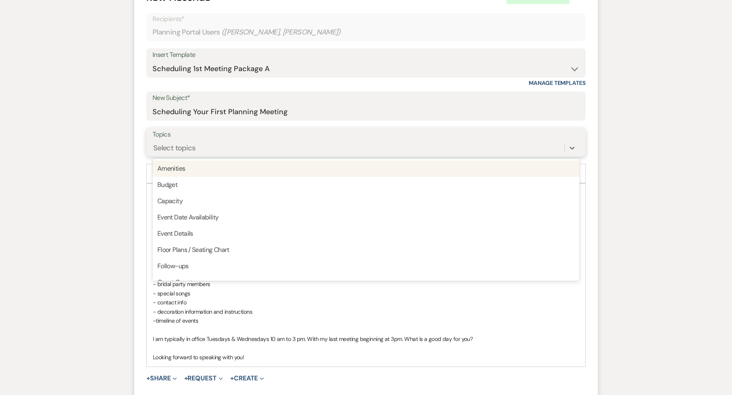
click at [247, 142] on div "Select topics" at bounding box center [358, 148] width 412 height 14
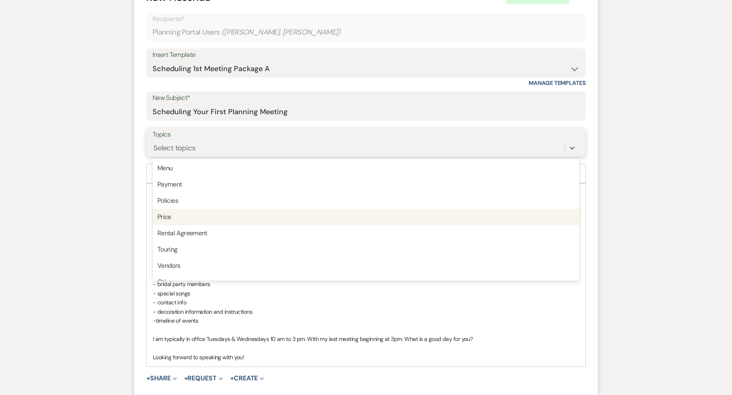
scroll to position [206, 0]
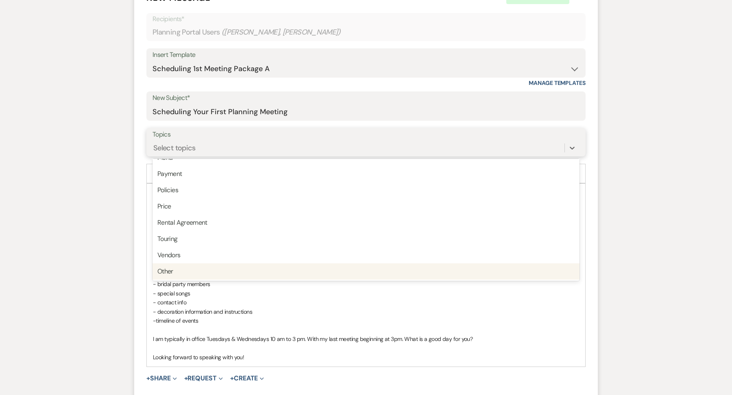
click at [172, 272] on div "Other" at bounding box center [365, 272] width 427 height 16
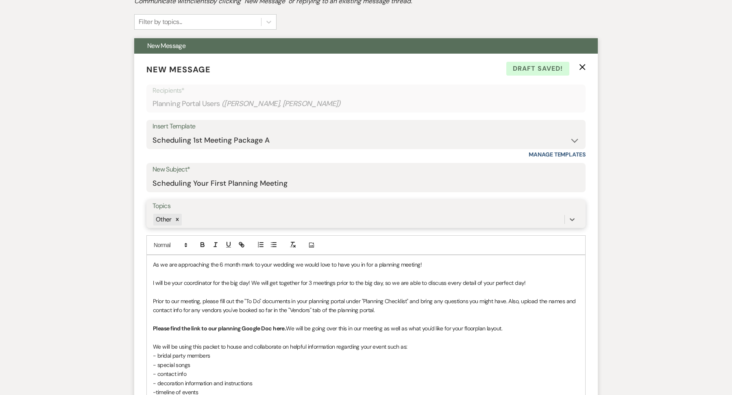
scroll to position [0, 0]
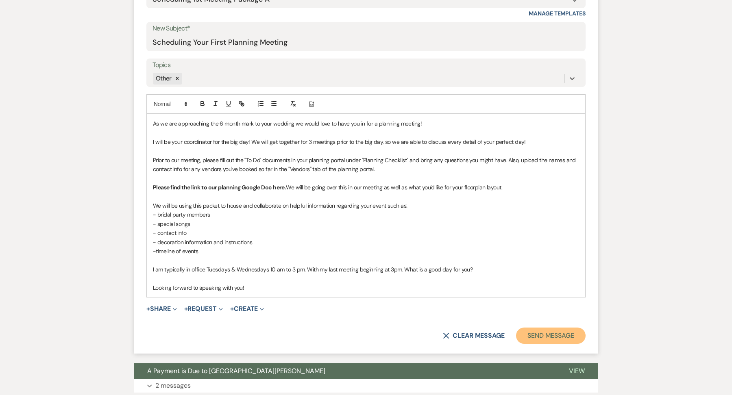
click at [561, 329] on button "Send Message" at bounding box center [551, 336] width 70 height 16
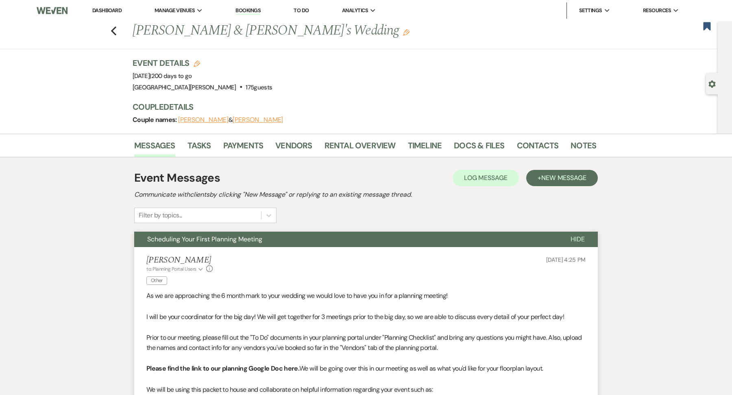
click at [100, 15] on li "Dashboard" at bounding box center [106, 10] width 37 height 16
click at [108, 15] on li "Dashboard" at bounding box center [106, 10] width 37 height 16
click at [109, 13] on link "Dashboard" at bounding box center [106, 10] width 29 height 7
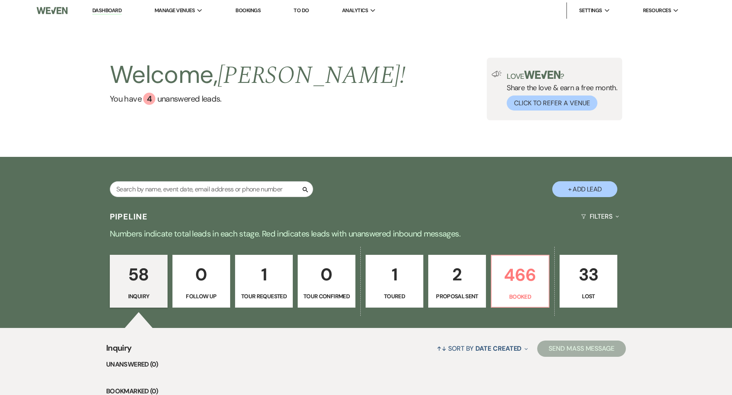
click at [200, 174] on div "Search + Add Lead" at bounding box center [366, 182] width 586 height 43
click at [198, 188] on input "text" at bounding box center [211, 189] width 203 height 16
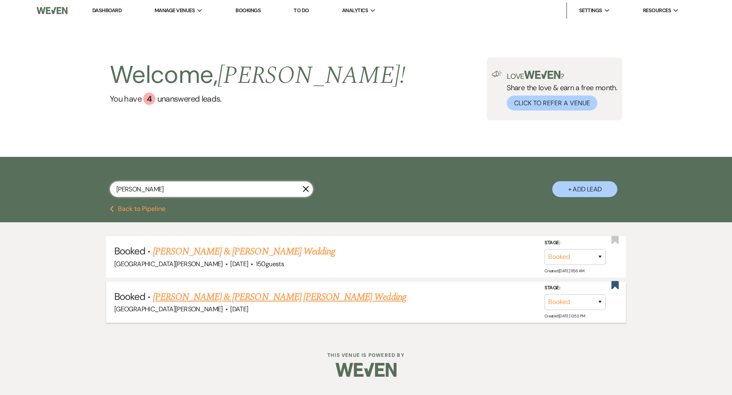
type input "[PERSON_NAME]"
click at [183, 301] on link "[PERSON_NAME] & [PERSON_NAME] [PERSON_NAME] Wedding" at bounding box center [279, 297] width 253 height 15
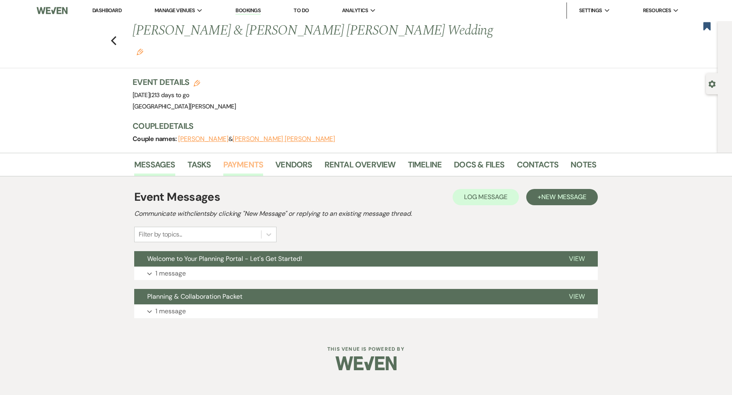
click at [258, 158] on link "Payments" at bounding box center [243, 167] width 40 height 18
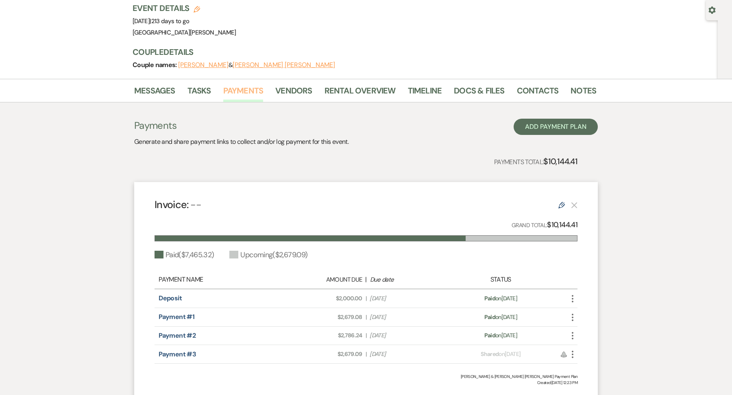
scroll to position [75, 0]
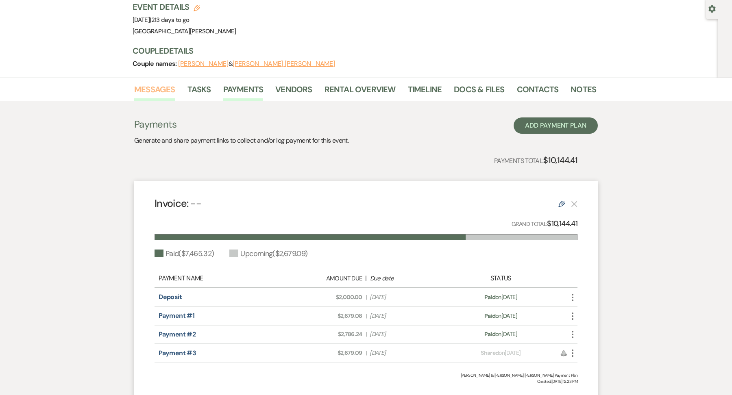
click at [166, 83] on link "Messages" at bounding box center [154, 92] width 41 height 18
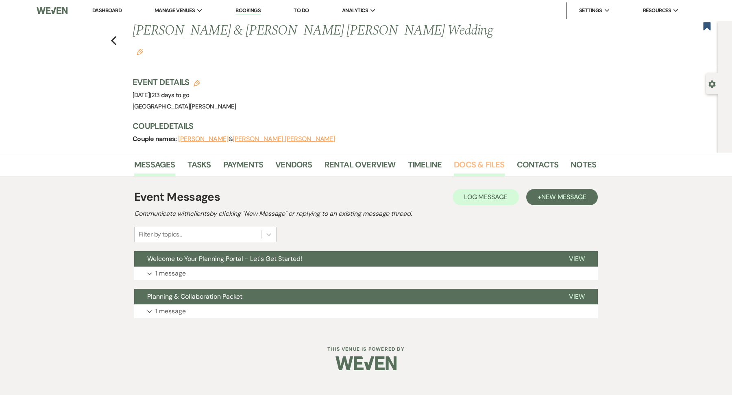
click at [464, 158] on link "Docs & Files" at bounding box center [479, 167] width 50 height 18
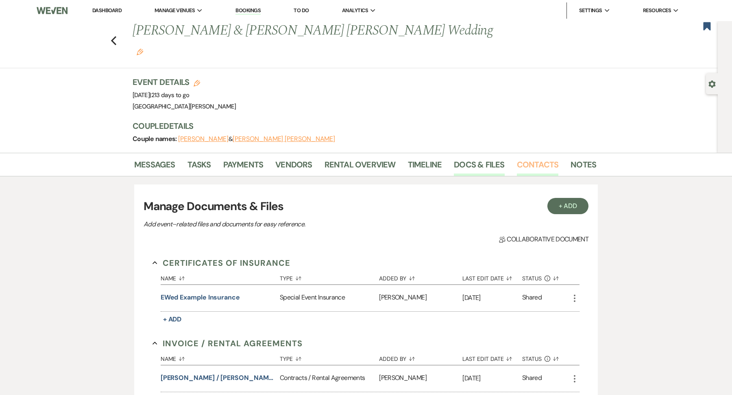
click at [518, 158] on link "Contacts" at bounding box center [538, 167] width 42 height 18
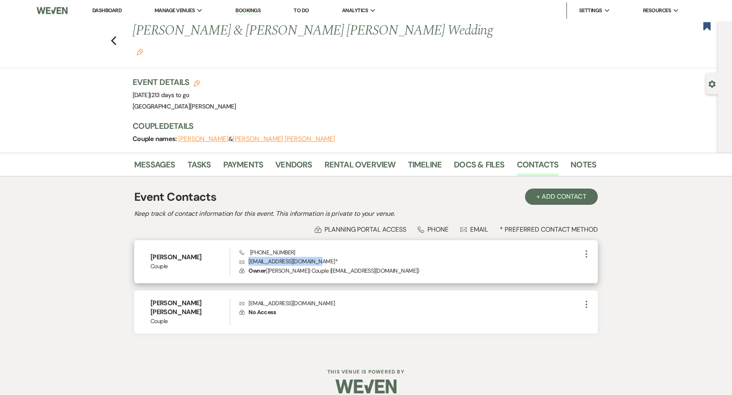
drag, startPoint x: 313, startPoint y: 242, endPoint x: 242, endPoint y: 242, distance: 71.2
click at [242, 257] on p "Envelope [EMAIL_ADDRESS][DOMAIN_NAME] *" at bounding box center [411, 261] width 342 height 9
copy p "[EMAIL_ADDRESS][DOMAIN_NAME]"
click at [157, 158] on link "Messages" at bounding box center [154, 167] width 41 height 18
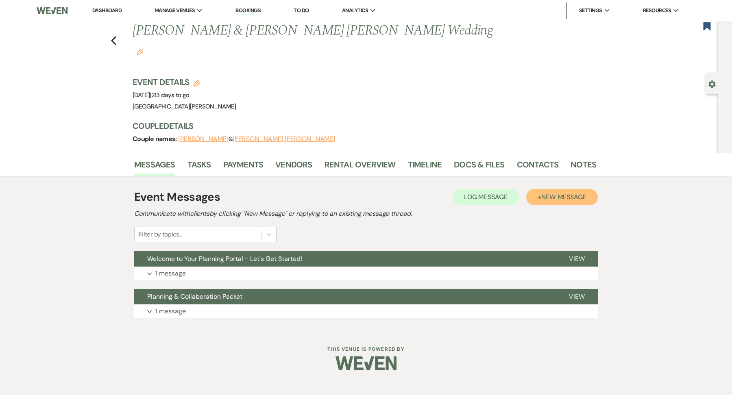
click at [575, 193] on span "New Message" at bounding box center [563, 197] width 45 height 9
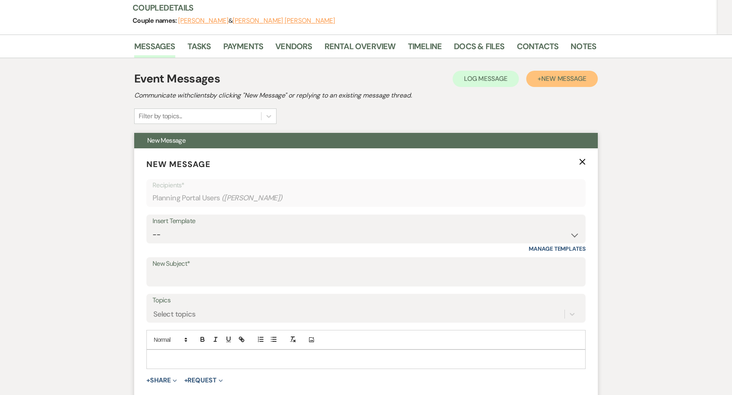
scroll to position [119, 0]
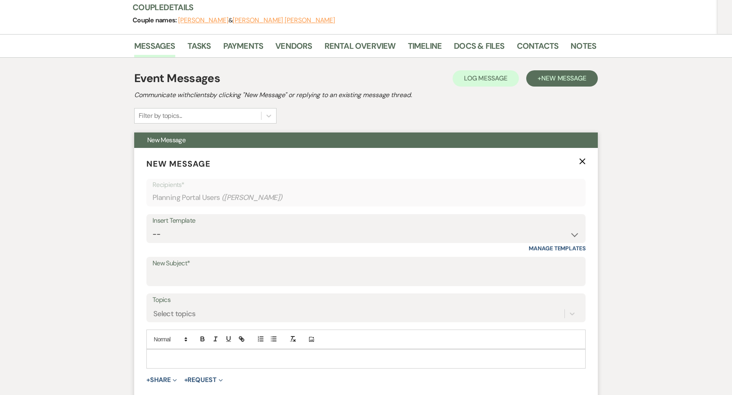
click at [185, 258] on label "New Subject*" at bounding box center [365, 264] width 427 height 12
click at [185, 270] on input "New Subject*" at bounding box center [365, 278] width 427 height 16
type input "First Meeting Follow Up"
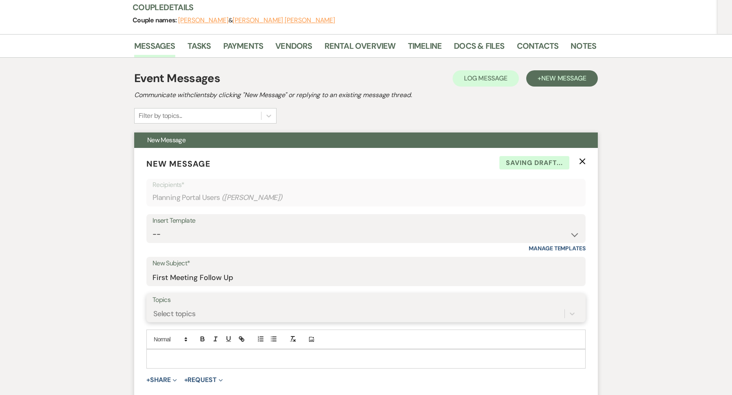
click at [216, 306] on div "Select topics" at bounding box center [365, 313] width 427 height 15
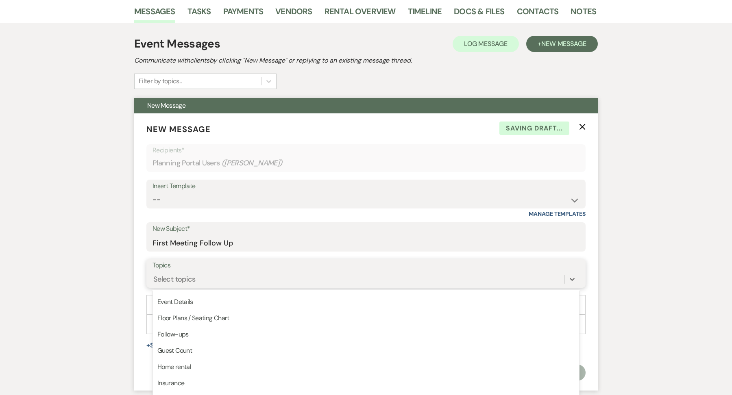
scroll to position [63, 0]
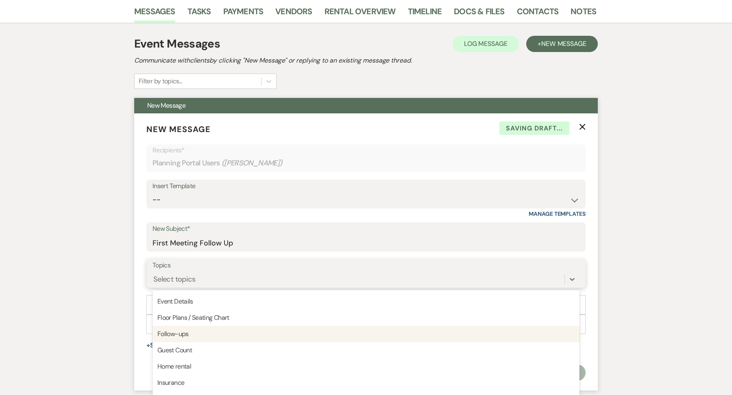
click at [199, 326] on div "Follow-ups" at bounding box center [365, 334] width 427 height 16
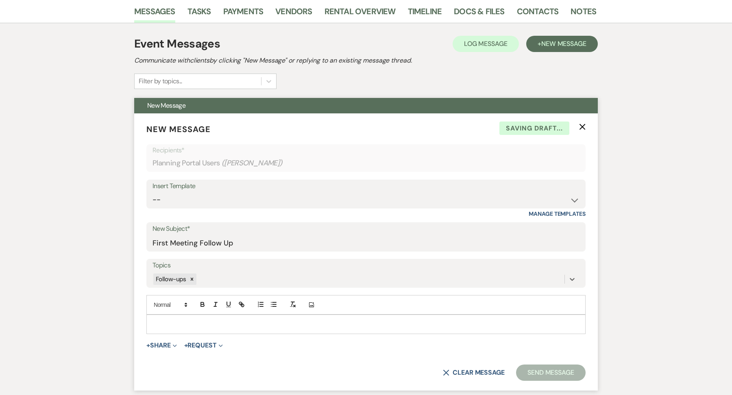
click at [186, 320] on p at bounding box center [366, 324] width 426 height 9
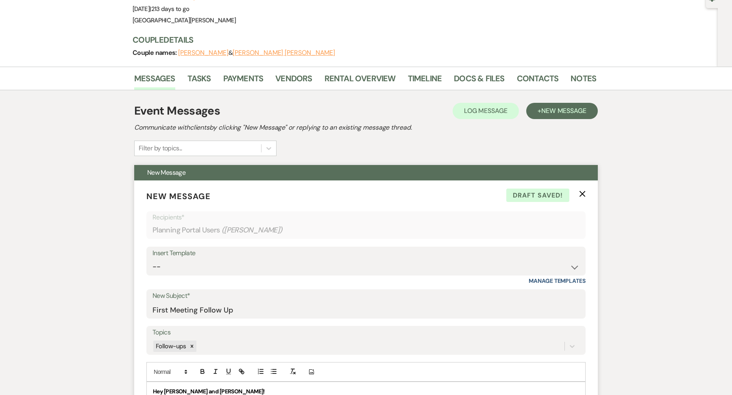
scroll to position [89, 0]
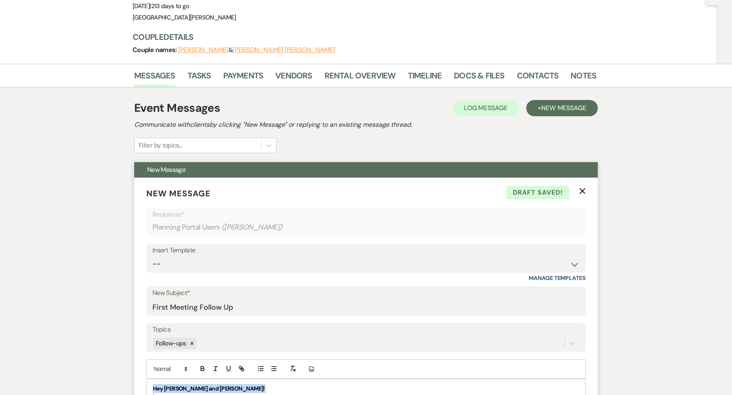
drag, startPoint x: 400, startPoint y: 278, endPoint x: 145, endPoint y: 368, distance: 270.3
click at [202, 364] on button "button" at bounding box center [202, 369] width 11 height 10
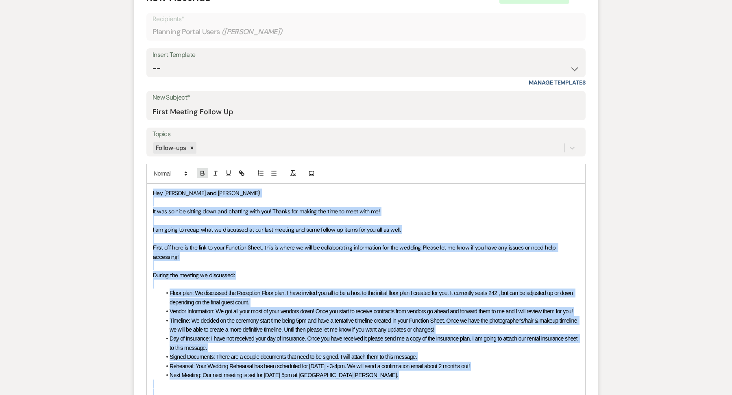
scroll to position [317, 0]
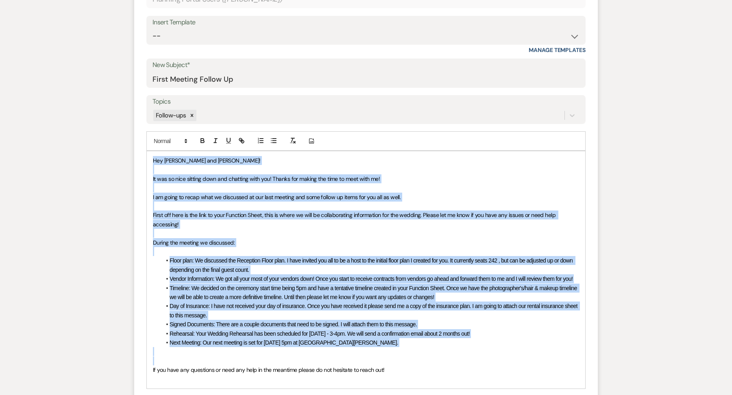
click at [176, 165] on p at bounding box center [366, 169] width 426 height 9
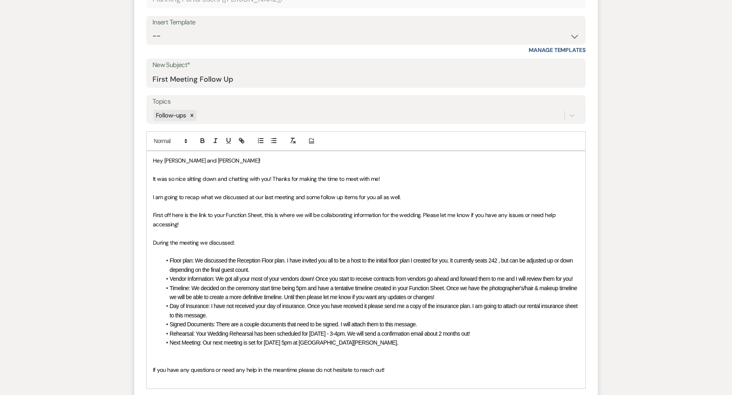
click at [198, 211] on span "First off here is the link to your Function Sheet, this is where we will be col…" at bounding box center [355, 219] width 404 height 16
click at [204, 229] on p at bounding box center [366, 233] width 426 height 9
drag, startPoint x: 226, startPoint y: 194, endPoint x: 264, endPoint y: 195, distance: 37.4
click at [264, 211] on span "First off here is the link to your Function Sheet, this is where we will be col…" at bounding box center [355, 219] width 404 height 16
click at [241, 140] on icon "button" at bounding box center [242, 141] width 3 height 3
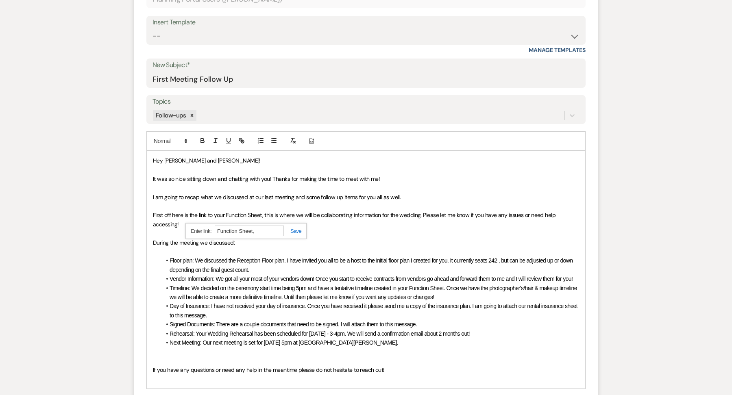
paste input "[URL][DOMAIN_NAME]"
type input "[URL][DOMAIN_NAME]"
click at [292, 228] on link at bounding box center [292, 231] width 17 height 6
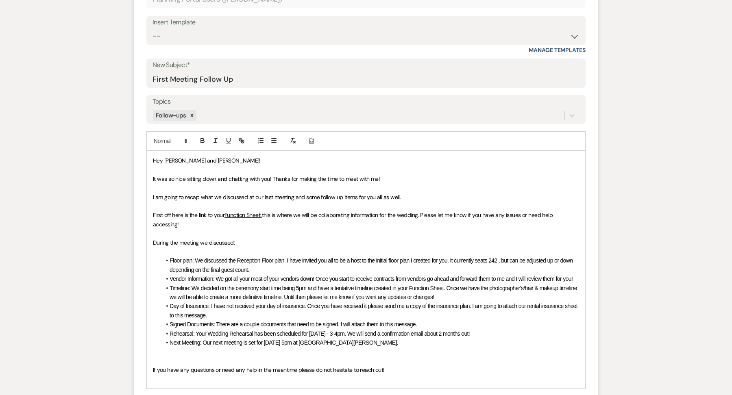
click at [285, 229] on p at bounding box center [366, 233] width 426 height 9
click at [182, 257] on span "Floor plan: We discussed the Reception Floor plan. I have invited you all to be…" at bounding box center [372, 264] width 405 height 15
drag, startPoint x: 194, startPoint y: 241, endPoint x: 169, endPoint y: 241, distance: 24.4
click at [170, 257] on span "Floor plan: We discussed the Reception Floor plan. I have invited you all to be…" at bounding box center [372, 264] width 405 height 15
click at [203, 137] on icon "button" at bounding box center [202, 140] width 7 height 7
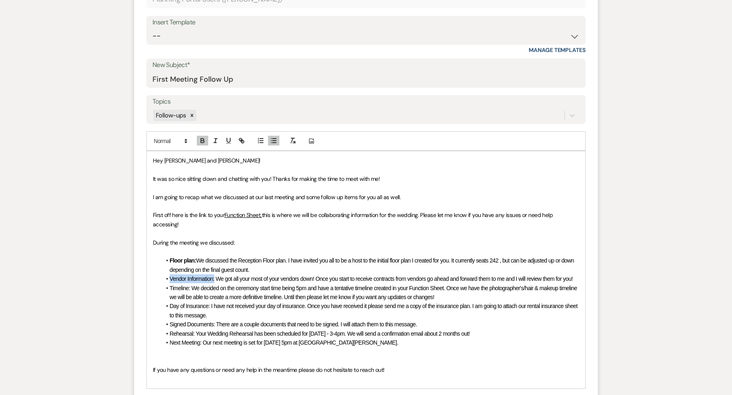
drag, startPoint x: 213, startPoint y: 258, endPoint x: 168, endPoint y: 257, distance: 45.6
click at [168, 274] on li "Vendor Information: We got all your most of your vendors down! Once you start t…" at bounding box center [370, 278] width 418 height 9
click at [203, 137] on icon "button" at bounding box center [202, 140] width 7 height 7
drag, startPoint x: 190, startPoint y: 277, endPoint x: 168, endPoint y: 277, distance: 21.6
click at [168, 284] on li "Timeline: We decided on the ceremony start time being 5pm and have a tentative …" at bounding box center [370, 293] width 418 height 18
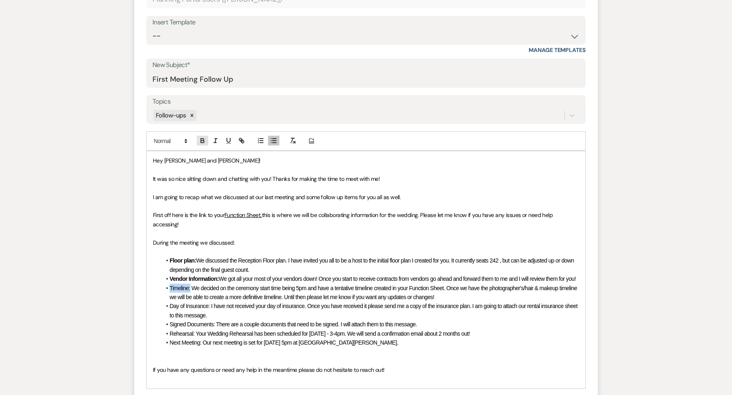
click at [200, 136] on button "button" at bounding box center [202, 141] width 11 height 10
drag, startPoint x: 210, startPoint y: 295, endPoint x: 161, endPoint y: 296, distance: 48.8
click at [161, 302] on li "Day of Insurance: I have not received your day of insurance. Once you have rece…" at bounding box center [370, 311] width 418 height 18
click at [203, 139] on icon "button" at bounding box center [202, 140] width 3 height 2
drag, startPoint x: 215, startPoint y: 313, endPoint x: 161, endPoint y: 313, distance: 54.1
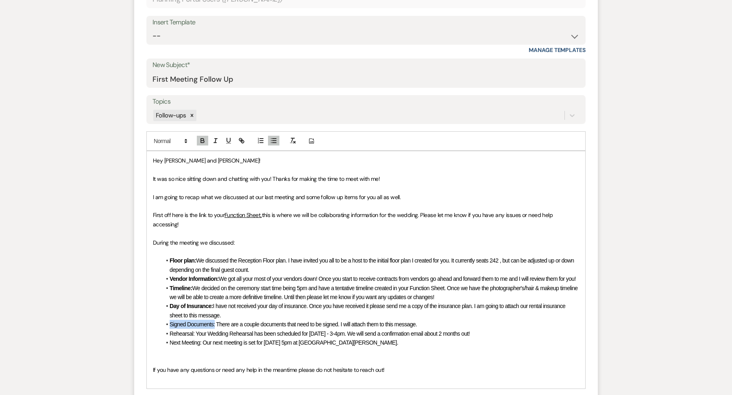
click at [161, 320] on li "Signed Documents: There are a couple documents that need to be signed. I will a…" at bounding box center [370, 324] width 418 height 9
click at [205, 137] on icon "button" at bounding box center [202, 140] width 7 height 7
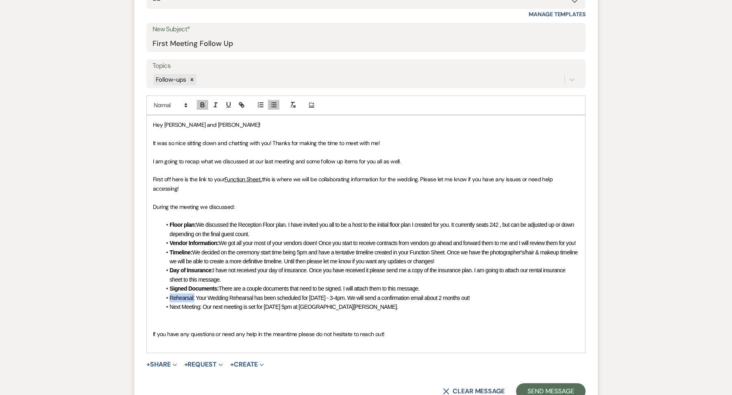
drag, startPoint x: 194, startPoint y: 289, endPoint x: 168, endPoint y: 288, distance: 26.9
click at [168, 294] on li "Rehearsal: Your Wedding Rehearsal has been scheduled for [DATE] - 3-4pm. We wil…" at bounding box center [370, 298] width 418 height 9
click at [203, 101] on icon "button" at bounding box center [202, 104] width 7 height 7
drag, startPoint x: 200, startPoint y: 295, endPoint x: 154, endPoint y: 296, distance: 46.4
click at [154, 296] on div "Hey [PERSON_NAME] and [PERSON_NAME]! It was so nice sitting down and chatting w…" at bounding box center [366, 233] width 438 height 237
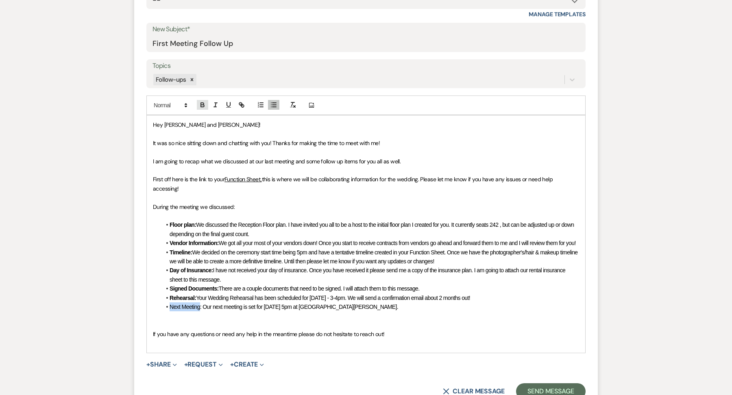
click at [204, 105] on icon "button" at bounding box center [202, 106] width 3 height 2
click at [248, 267] on span "I have not received your day of insurance. Once you have received it please sen…" at bounding box center [368, 274] width 397 height 15
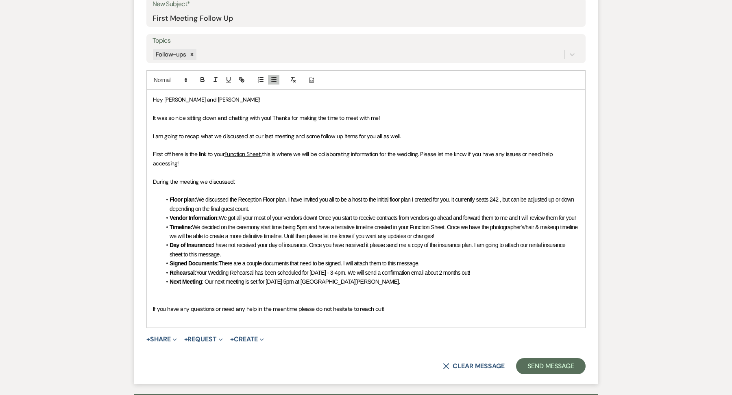
click at [167, 336] on button "+ Share Expand" at bounding box center [161, 339] width 30 height 7
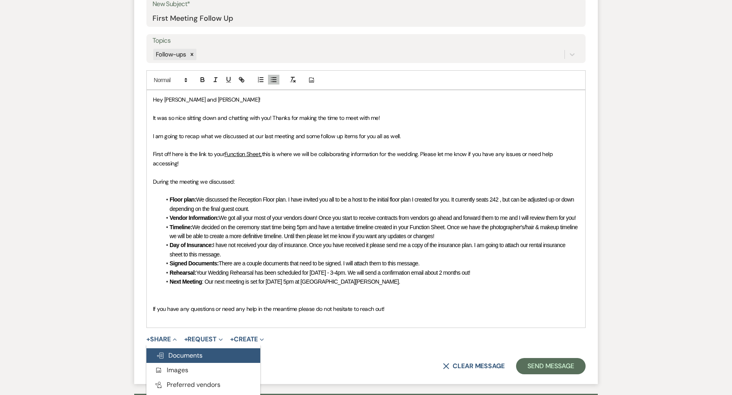
click at [171, 351] on span "Doc Upload Documents" at bounding box center [179, 355] width 46 height 9
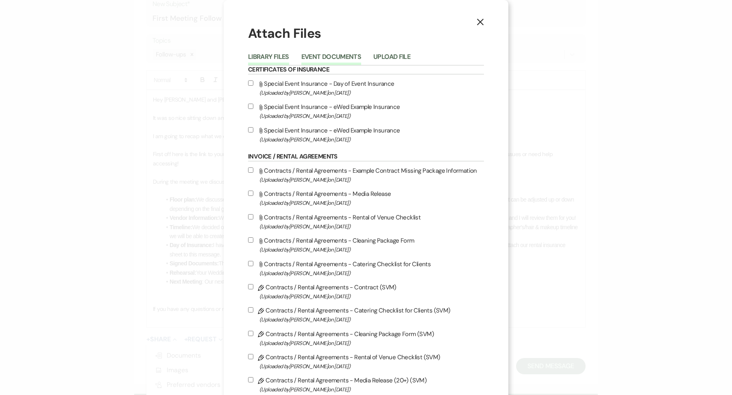
click at [320, 61] on button "Event Documents" at bounding box center [331, 59] width 60 height 11
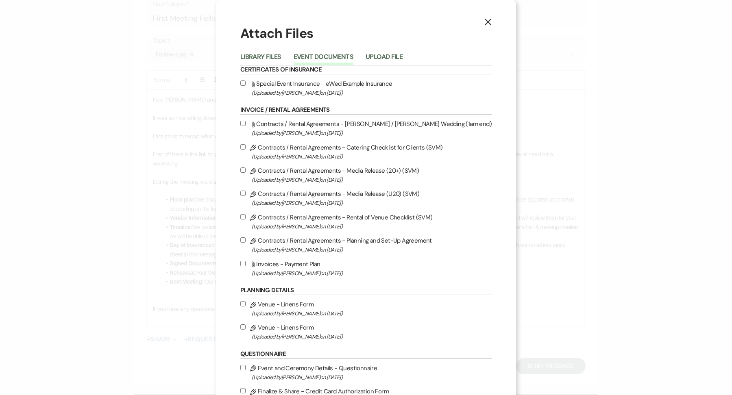
scroll to position [10, 0]
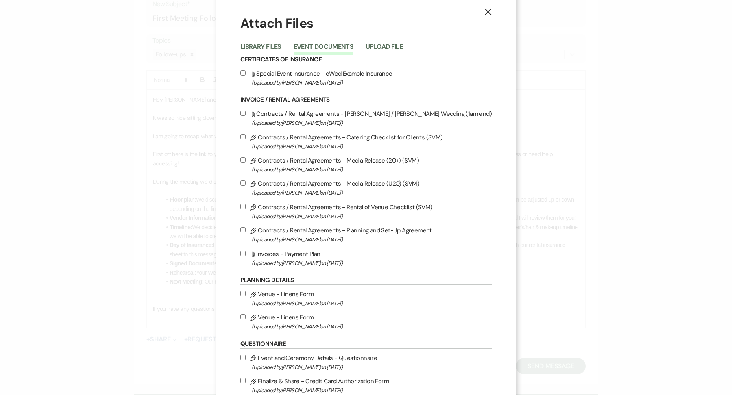
click at [253, 136] on label "Pencil Contracts / Rental Agreements - Catering Checklist for Clients (SVM) (Up…" at bounding box center [365, 141] width 251 height 19
click at [246, 136] on input "Pencil Contracts / Rental Agreements - Catering Checklist for Clients (SVM) (Up…" at bounding box center [242, 136] width 5 height 5
checkbox input "true"
click at [246, 161] on input "Pencil Contracts / Rental Agreements - Media Release (20+) (SVM) (Uploaded by […" at bounding box center [242, 159] width 5 height 5
checkbox input "true"
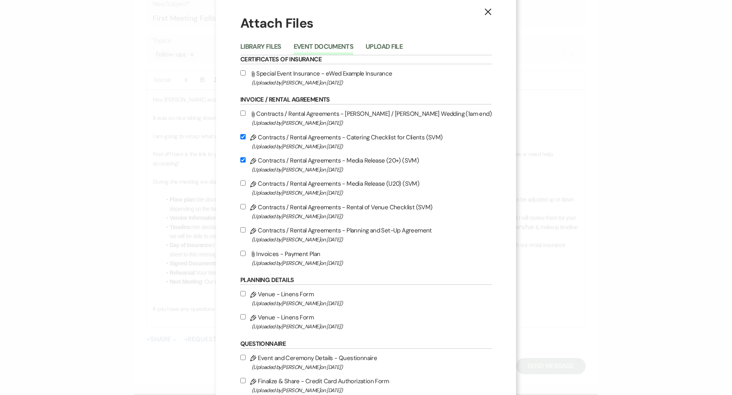
click at [245, 209] on div "X Attach Files Library Files Event Documents Upload File Certificates of Insura…" at bounding box center [366, 217] width 300 height 454
click at [246, 209] on input "Pencil Contracts / Rental Agreements - Rental of Venue Checklist (SVM) (Uploade…" at bounding box center [242, 206] width 5 height 5
checkbox input "true"
click at [246, 231] on input "Pencil Contracts / Rental Agreements - Planning and Set-Up Agreement (Uploaded …" at bounding box center [242, 229] width 5 height 5
checkbox input "true"
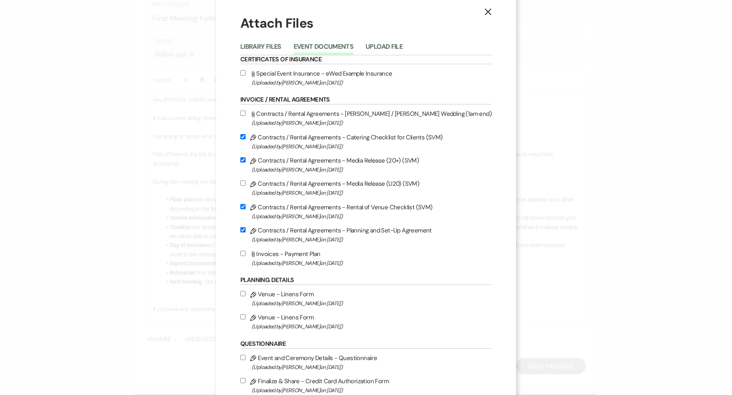
scroll to position [61, 0]
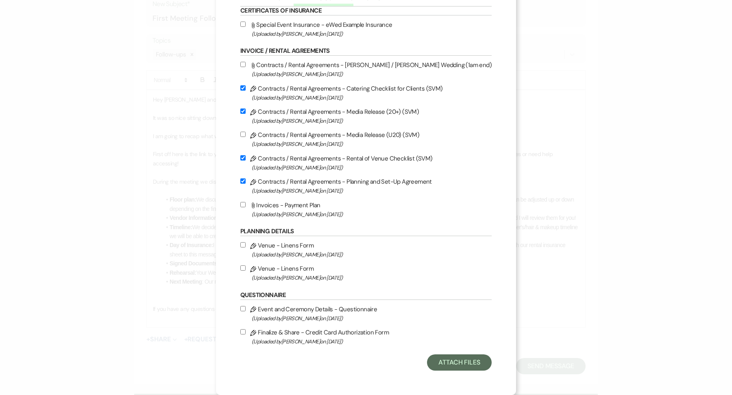
click at [246, 309] on input "Pencil Event and Ceremony Details - Questionnaire (Uploaded by [PERSON_NAME] on…" at bounding box center [242, 308] width 5 height 5
checkbox input "true"
click at [251, 337] on label "Pencil Finalize & Share - Credit Card Authorization Form (Uploaded by [PERSON_N…" at bounding box center [365, 336] width 251 height 19
click at [246, 335] on input "Pencil Finalize & Share - Credit Card Authorization Form (Uploaded by [PERSON_N…" at bounding box center [242, 331] width 5 height 5
checkbox input "true"
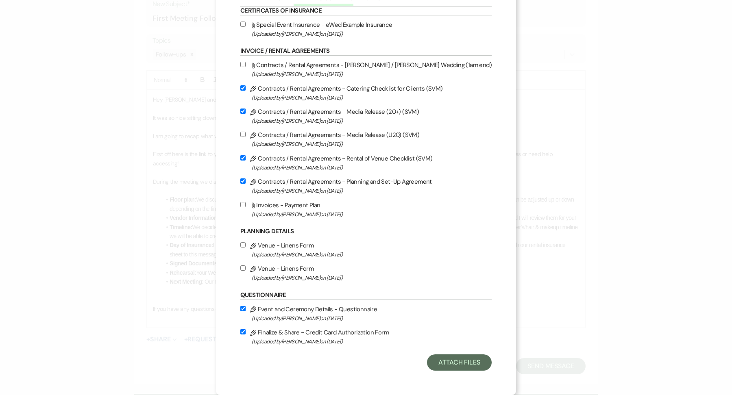
scroll to position [27, 0]
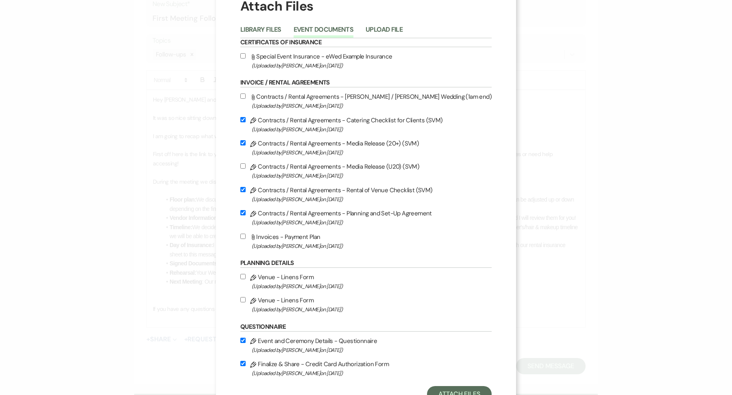
click at [298, 61] on span "(Uploaded by [PERSON_NAME] on [DATE] )" at bounding box center [372, 65] width 240 height 9
click at [246, 59] on input "Attach File Special Event Insurance - eWed Example Insurance (Uploaded by [PERS…" at bounding box center [242, 55] width 5 height 5
checkbox input "true"
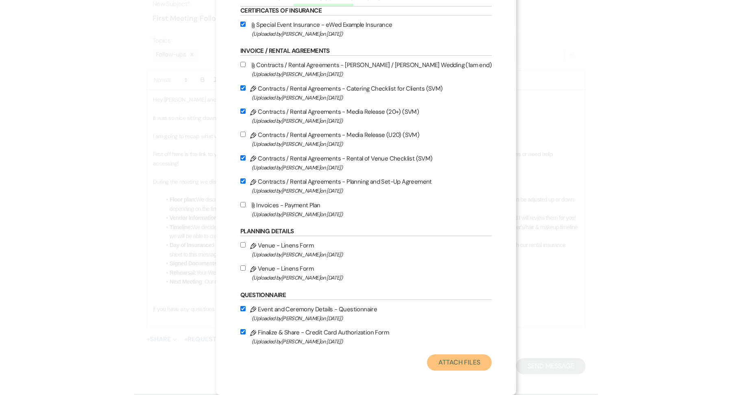
click at [446, 358] on button "Attach Files" at bounding box center [459, 363] width 65 height 16
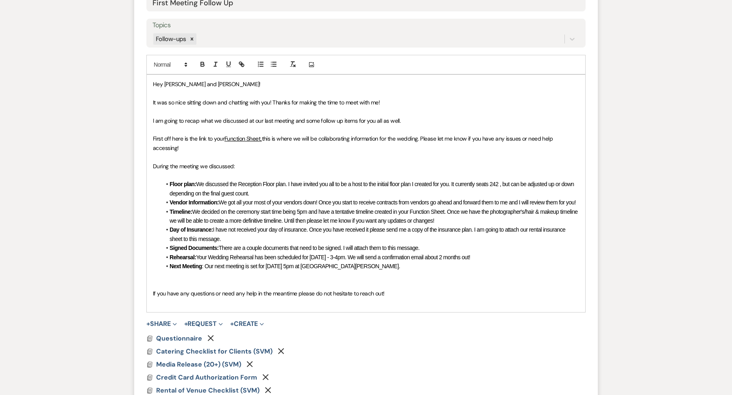
scroll to position [413, 0]
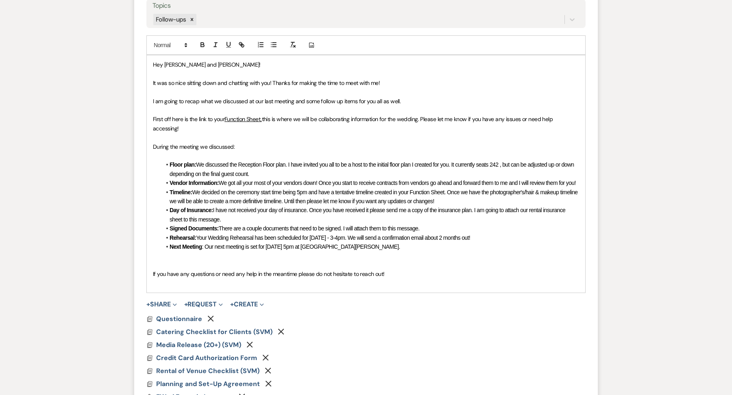
click at [380, 270] on span "If you have any questions or need any help in the meantime please do not hesita…" at bounding box center [269, 273] width 232 height 7
click at [388, 270] on p "If you have any questions or need any help in the meantime please do not hesita…" at bounding box center [366, 274] width 426 height 9
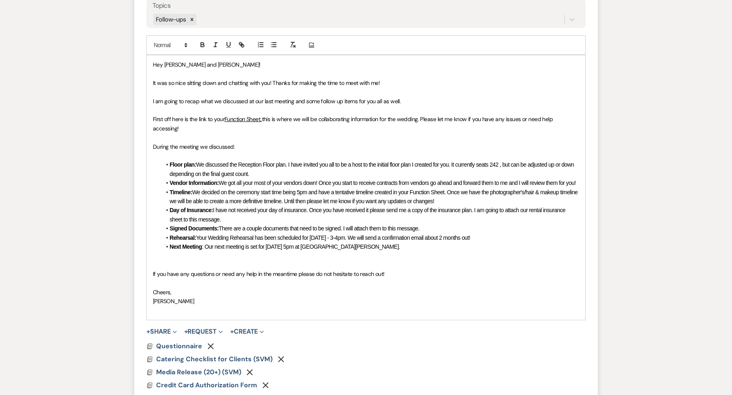
click at [292, 311] on form "New Message X Saving draft... Recipients* Planning Portal Users ( [PERSON_NAME]…" at bounding box center [366, 161] width 464 height 614
click at [267, 306] on p at bounding box center [366, 310] width 426 height 9
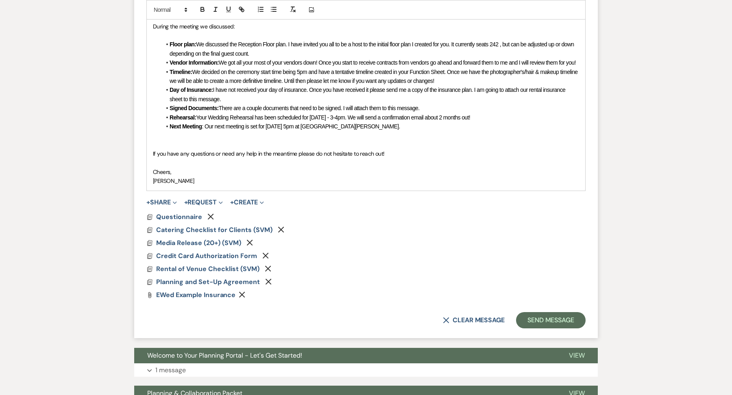
scroll to position [529, 0]
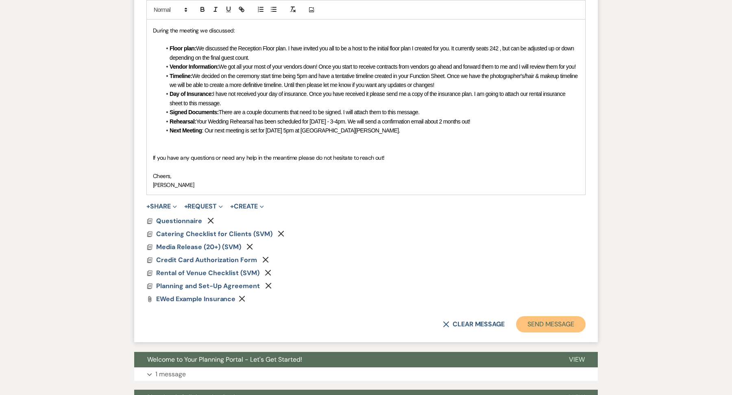
click at [546, 316] on button "Send Message" at bounding box center [551, 324] width 70 height 16
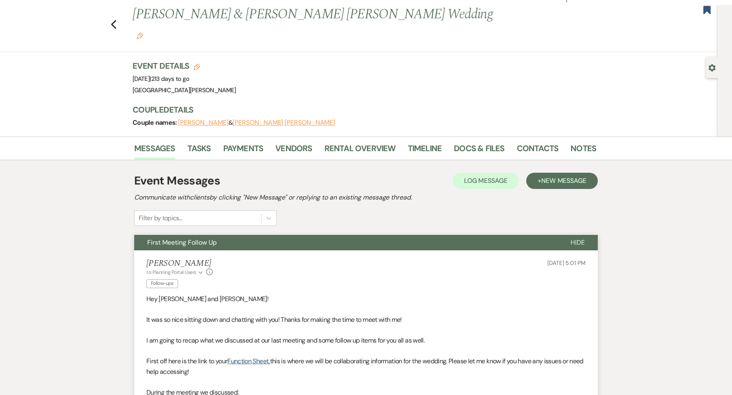
scroll to position [0, 0]
